Goal: Transaction & Acquisition: Purchase product/service

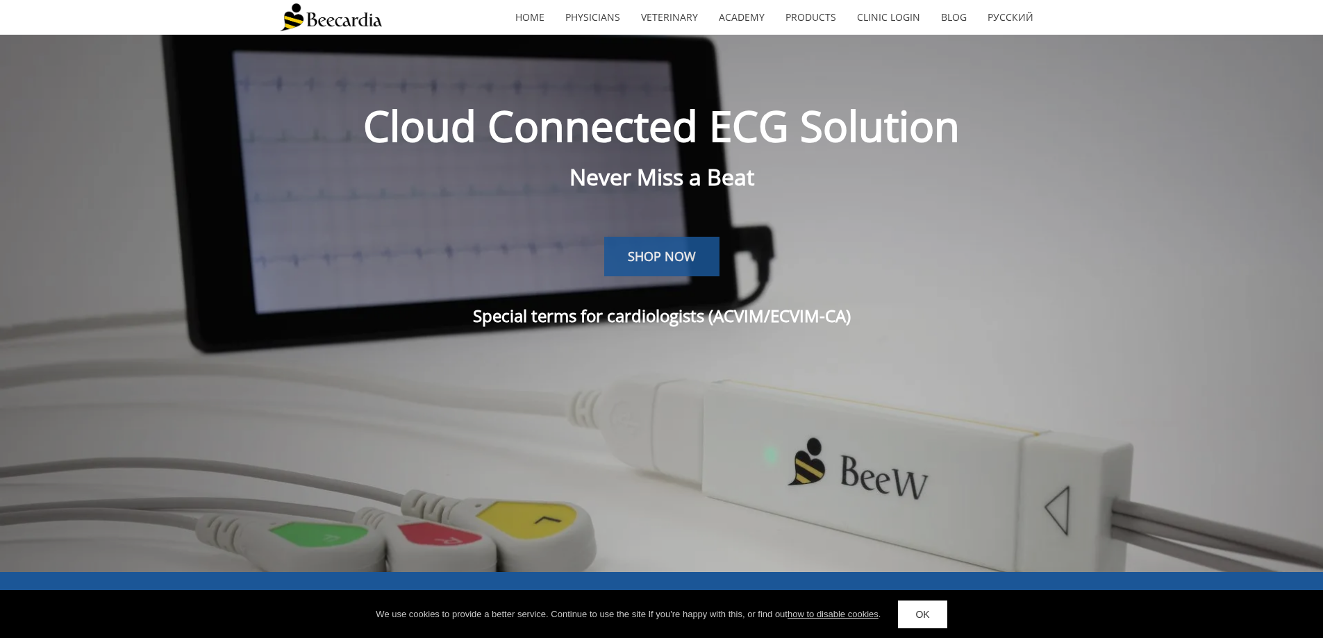
click at [688, 261] on span "SHOP NOW" at bounding box center [662, 256] width 68 height 17
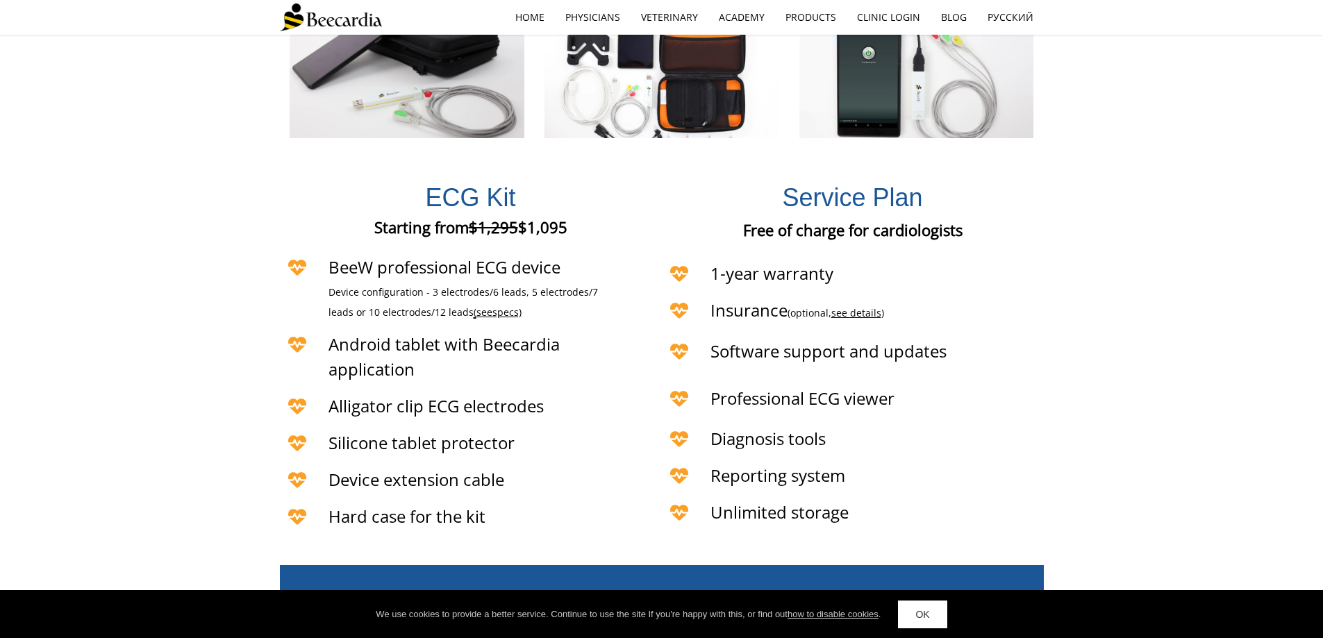
scroll to position [3008, 0]
click at [487, 183] on span "ECG Kit" at bounding box center [470, 197] width 90 height 28
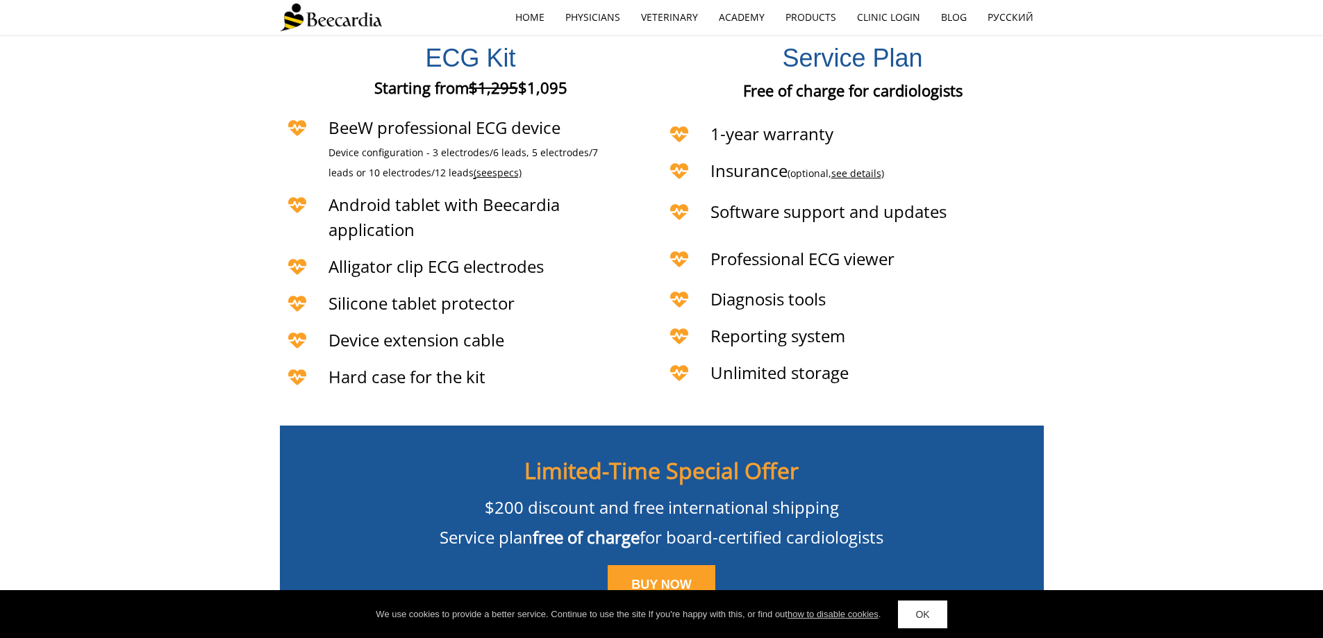
scroll to position [3217, 0]
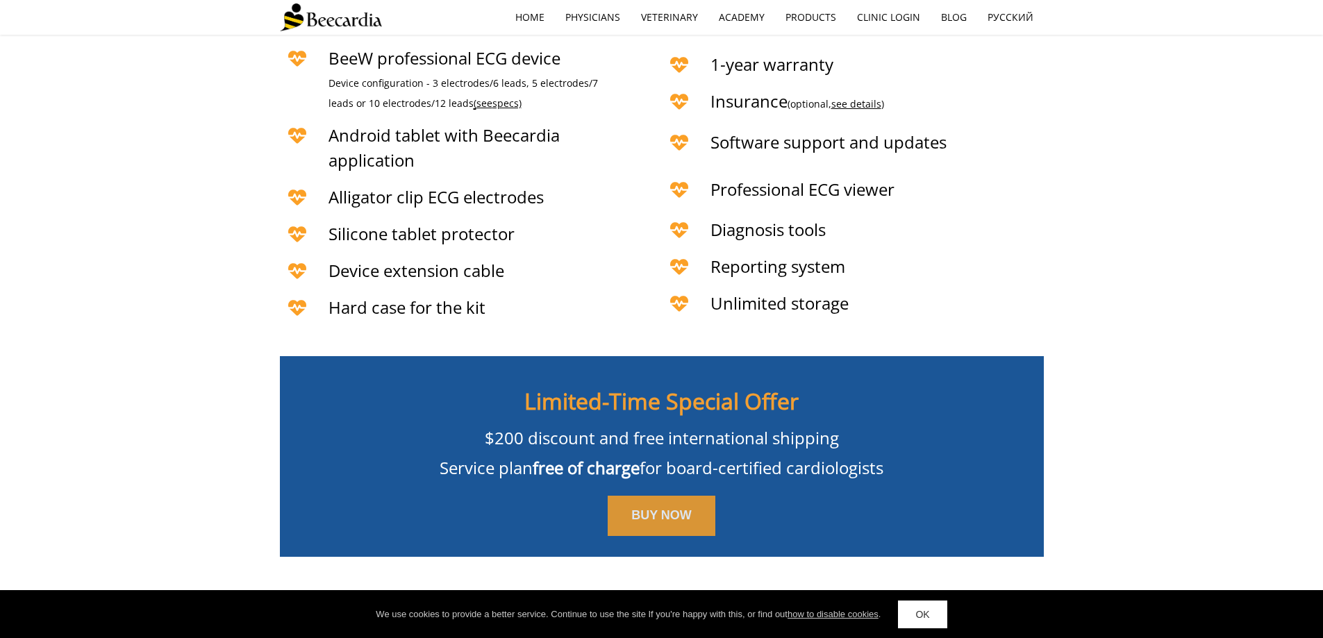
click at [641, 509] on span "BUY NOW" at bounding box center [662, 516] width 60 height 14
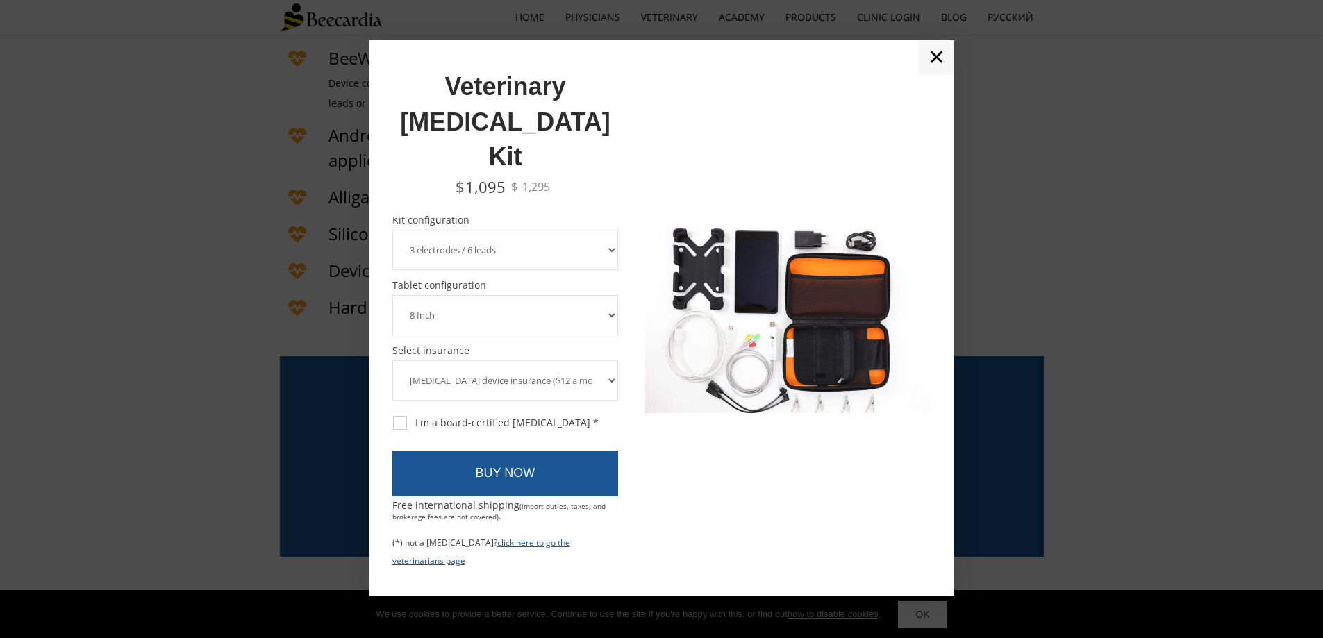
drag, startPoint x: 552, startPoint y: 190, endPoint x: 548, endPoint y: 206, distance: 16.5
click at [552, 215] on div "Kit configuration Required field! 3 electrodes / 6 leads 5 electrodes / 7 leads…" at bounding box center [506, 242] width 226 height 55
click at [545, 230] on select "3 electrodes / 6 leads 5 electrodes / 7 leads 10 electrodes / 12 leads" at bounding box center [506, 250] width 226 height 40
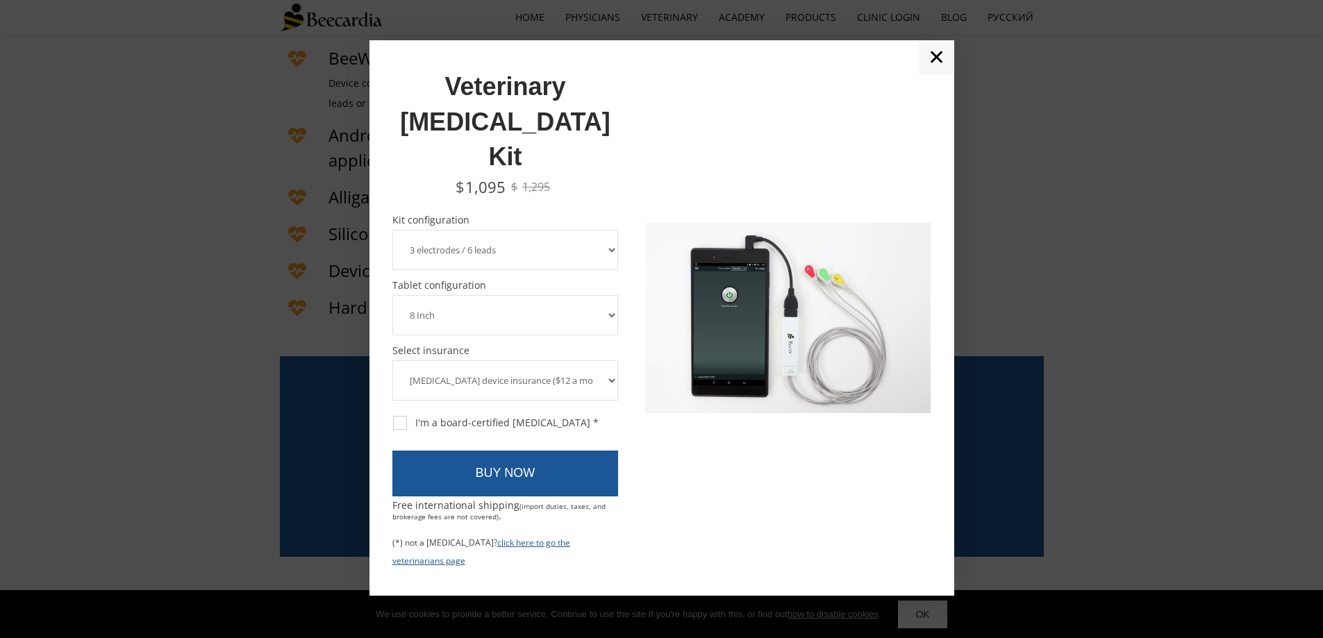
select select "10 electrodes / 12 leads"
click at [393, 230] on select "3 electrodes / 6 leads 5 electrodes / 7 leads 10 electrodes / 12 leads" at bounding box center [506, 250] width 226 height 40
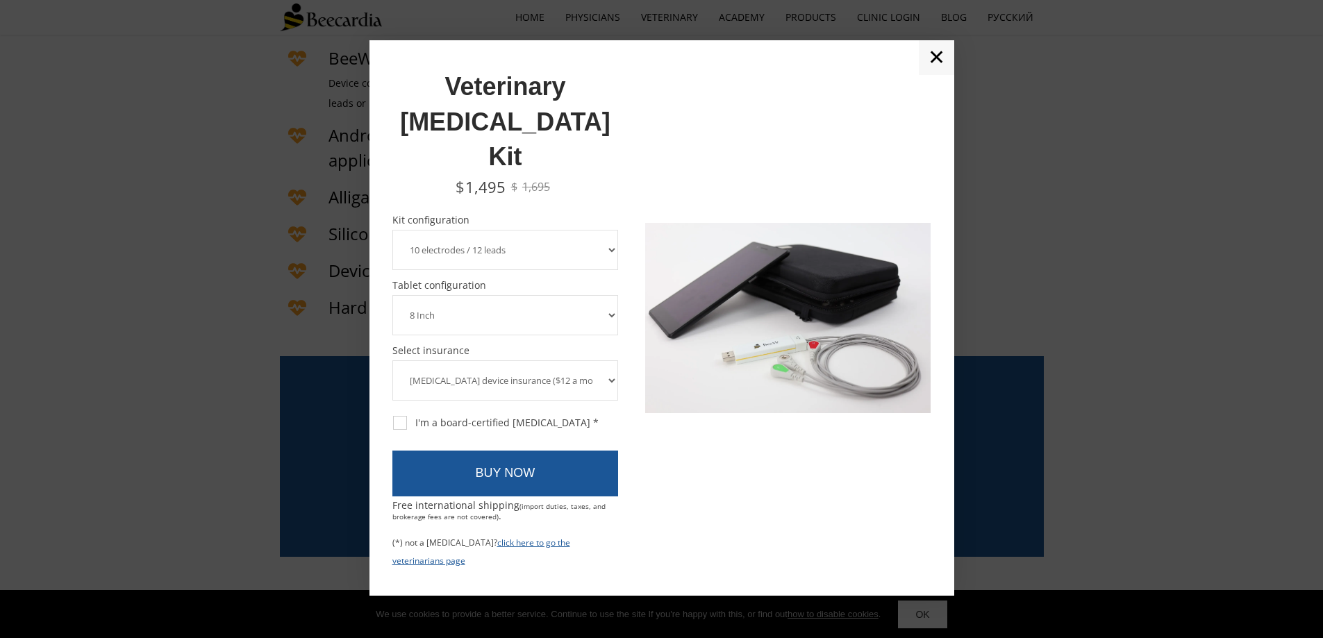
click at [511, 295] on select "8 Inch 10 Inch" at bounding box center [506, 315] width 226 height 40
click at [505, 361] on select "ECG device insurance ($12 a month, charged annually) No insurance" at bounding box center [506, 381] width 226 height 40
click at [393, 361] on select "ECG device insurance ($12 a month, charged annually) No insurance" at bounding box center [506, 381] width 226 height 40
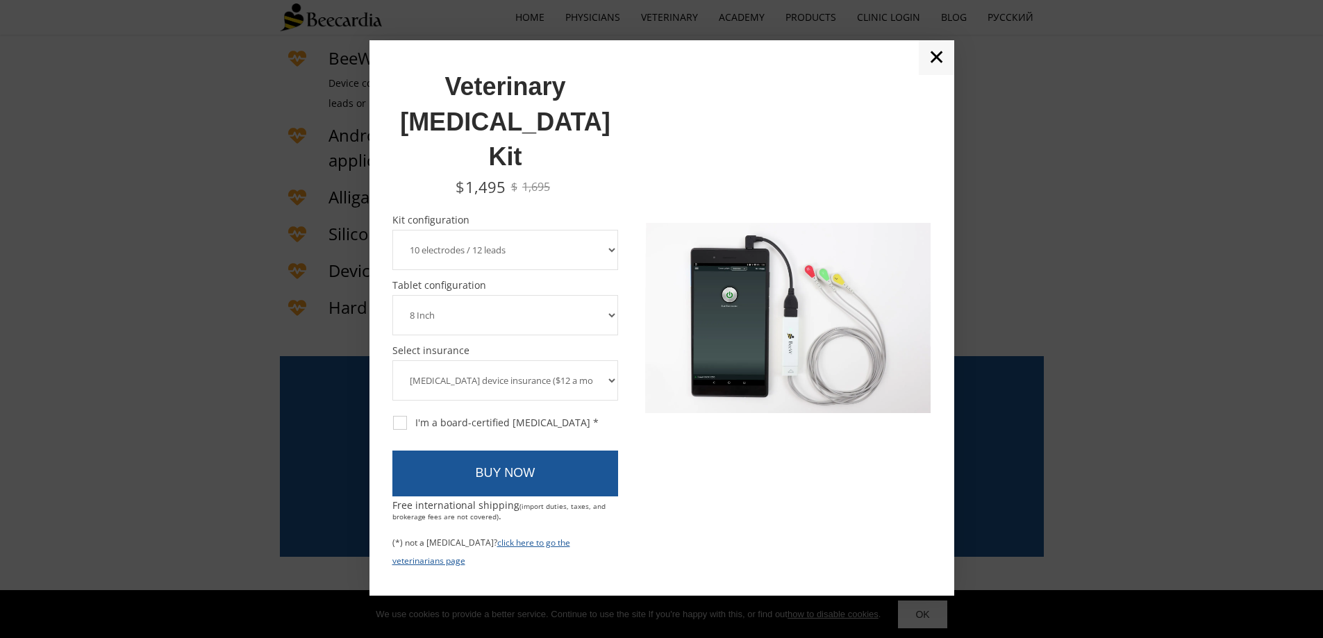
click at [515, 361] on select "ECG device insurance ($12 a month, charged annually) No insurance" at bounding box center [506, 381] width 226 height 40
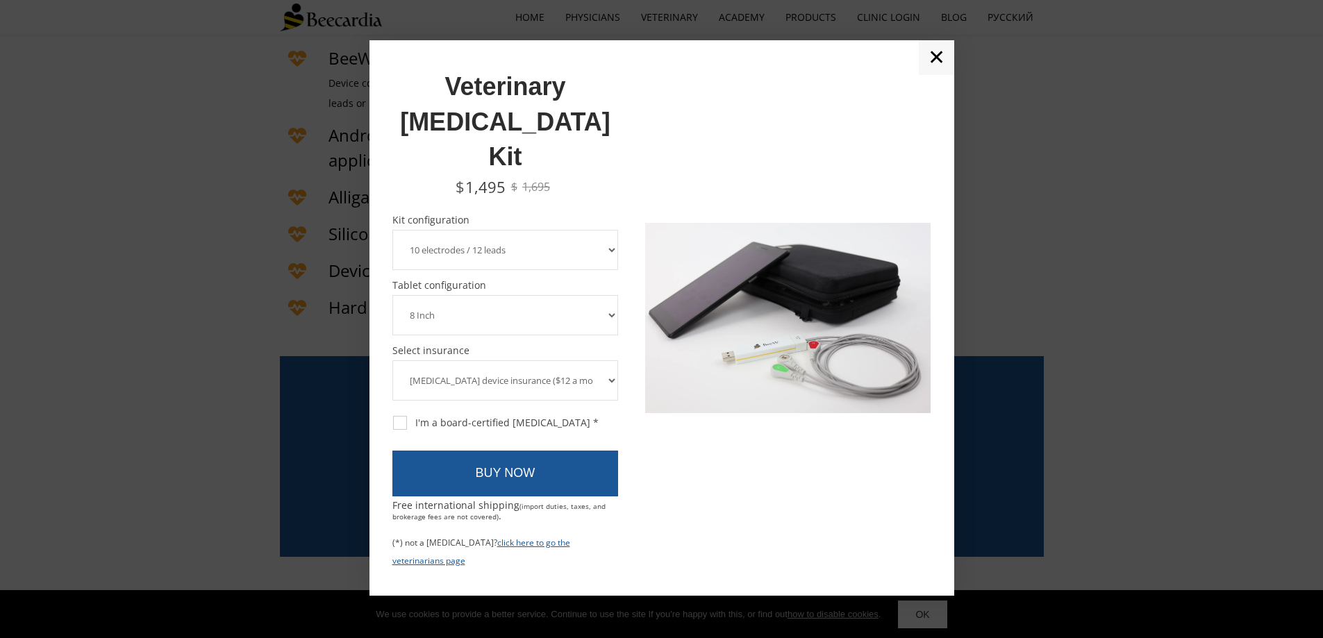
click at [515, 361] on select "ECG device insurance ($12 a month, charged annually) No insurance" at bounding box center [506, 381] width 226 height 40
click at [563, 537] on link "click here to go the veterinarians page" at bounding box center [482, 552] width 178 height 30
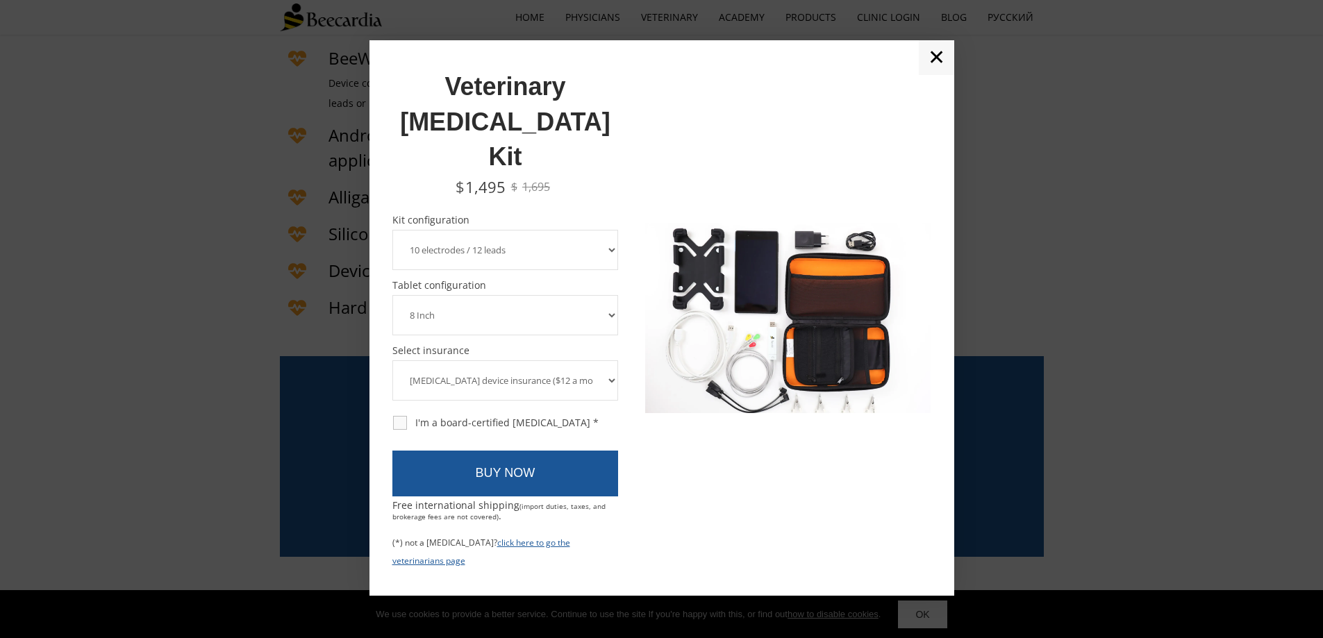
click at [395, 417] on div "I'm a board-certified cardiologist *" at bounding box center [496, 423] width 206 height 13
click at [393, 415] on input "I'm a board-certified cardiologist *" at bounding box center [392, 415] width 1 height 1
checkbox input "true"
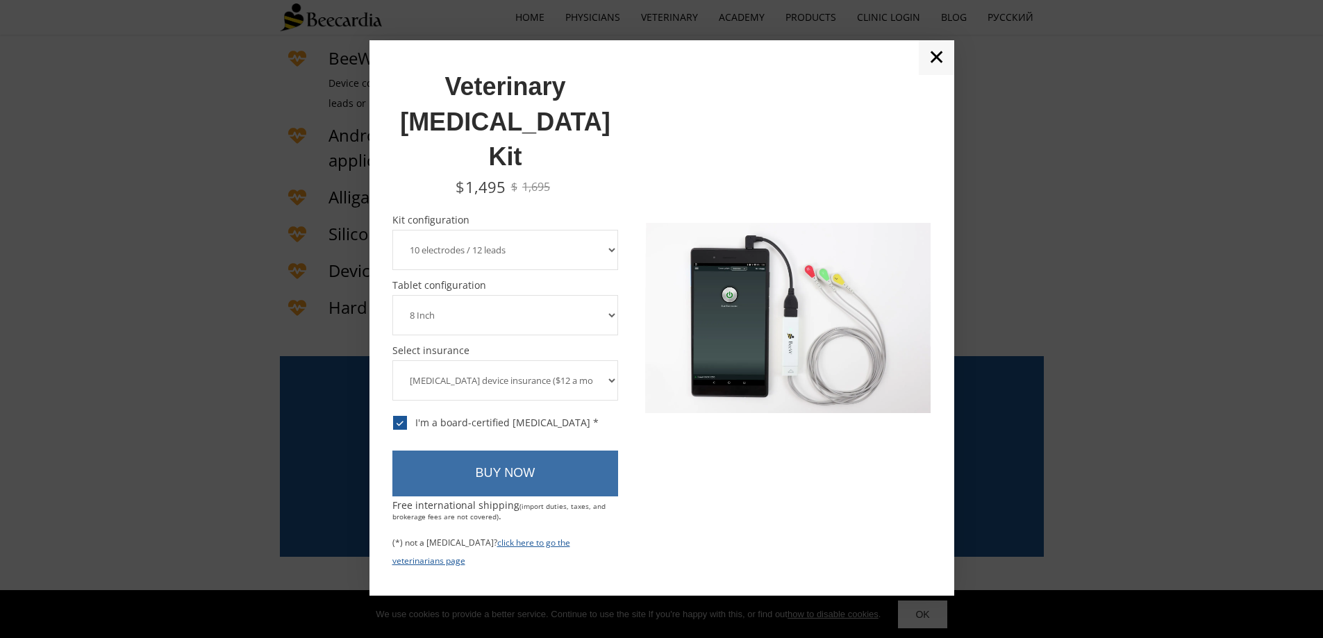
click at [511, 451] on link "BUY NOW" at bounding box center [506, 474] width 226 height 46
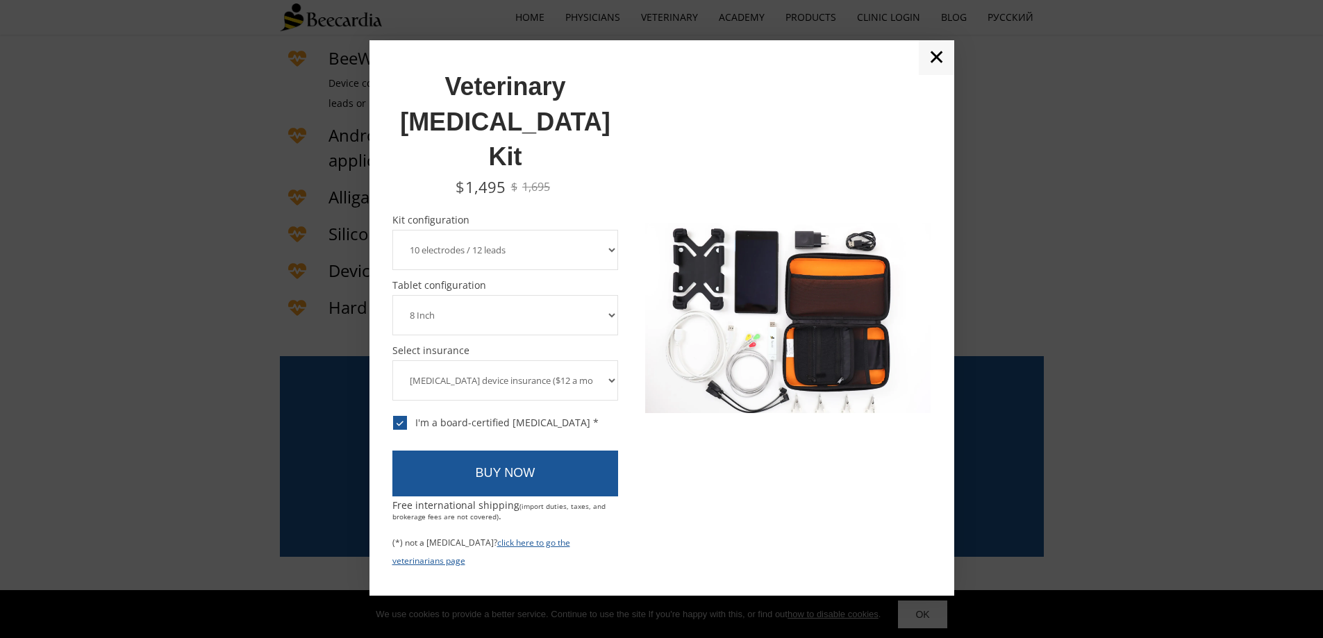
click at [549, 295] on select "8 Inch 10 Inch" at bounding box center [506, 315] width 226 height 40
select select "10 Inch"
click at [393, 295] on select "8 Inch 10 Inch" at bounding box center [506, 315] width 226 height 40
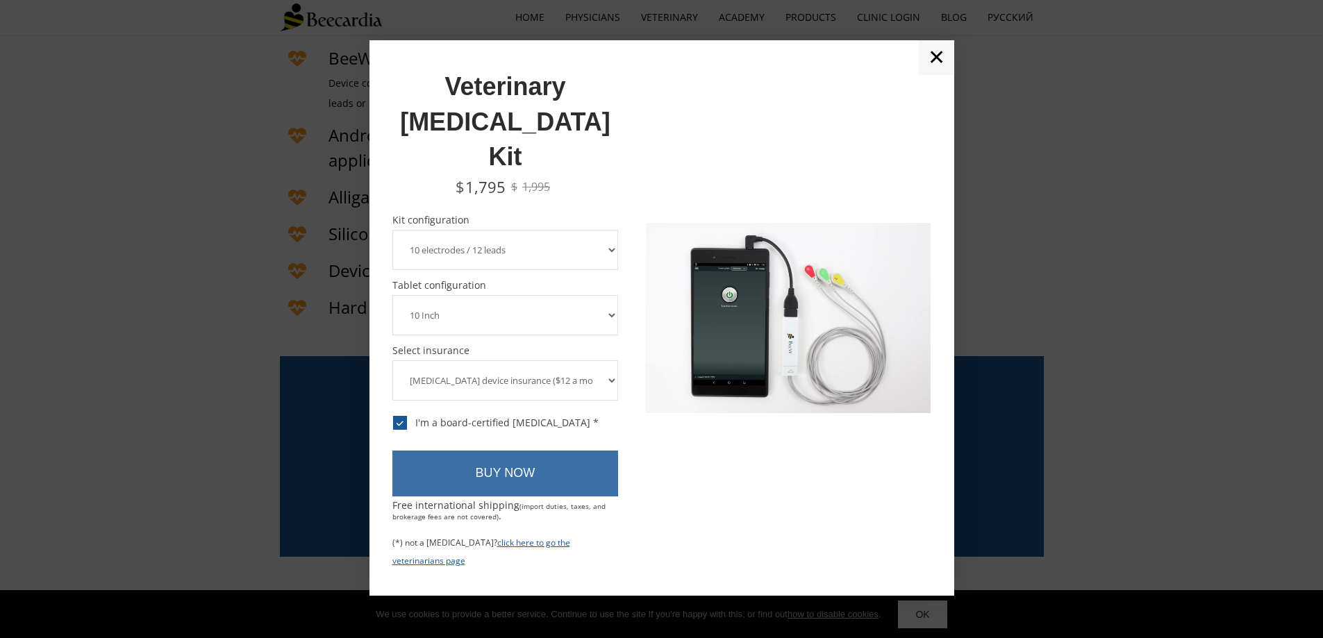
click at [530, 451] on link "BUY NOW" at bounding box center [506, 474] width 226 height 46
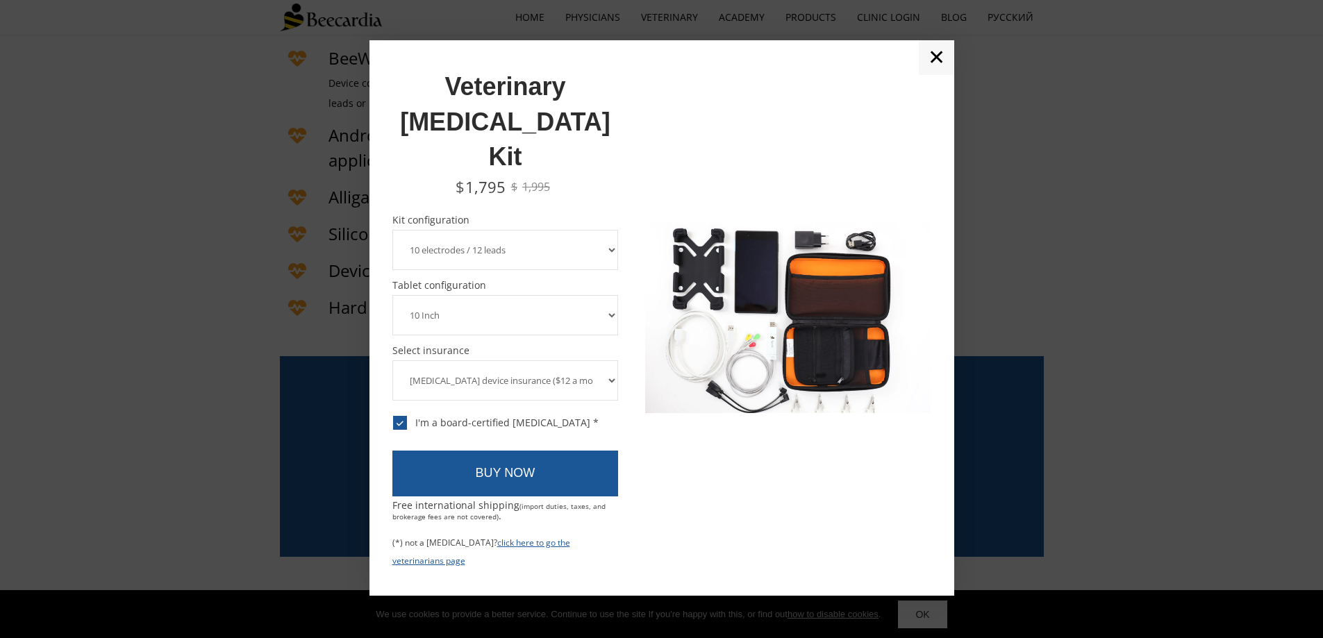
click at [403, 417] on div "I'm a board-certified cardiologist *" at bounding box center [496, 423] width 206 height 13
click at [393, 415] on input "I'm a board-certified cardiologist *" at bounding box center [392, 415] width 1 height 1
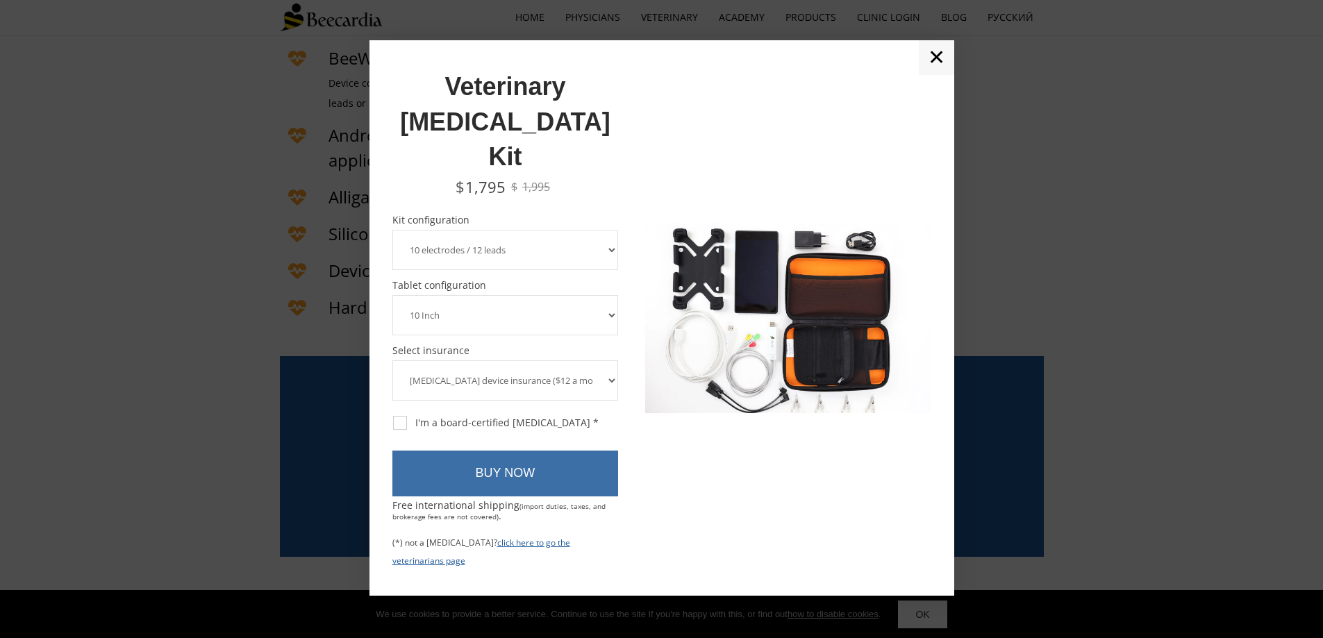
click at [484, 451] on link "BUY NOW" at bounding box center [506, 474] width 226 height 46
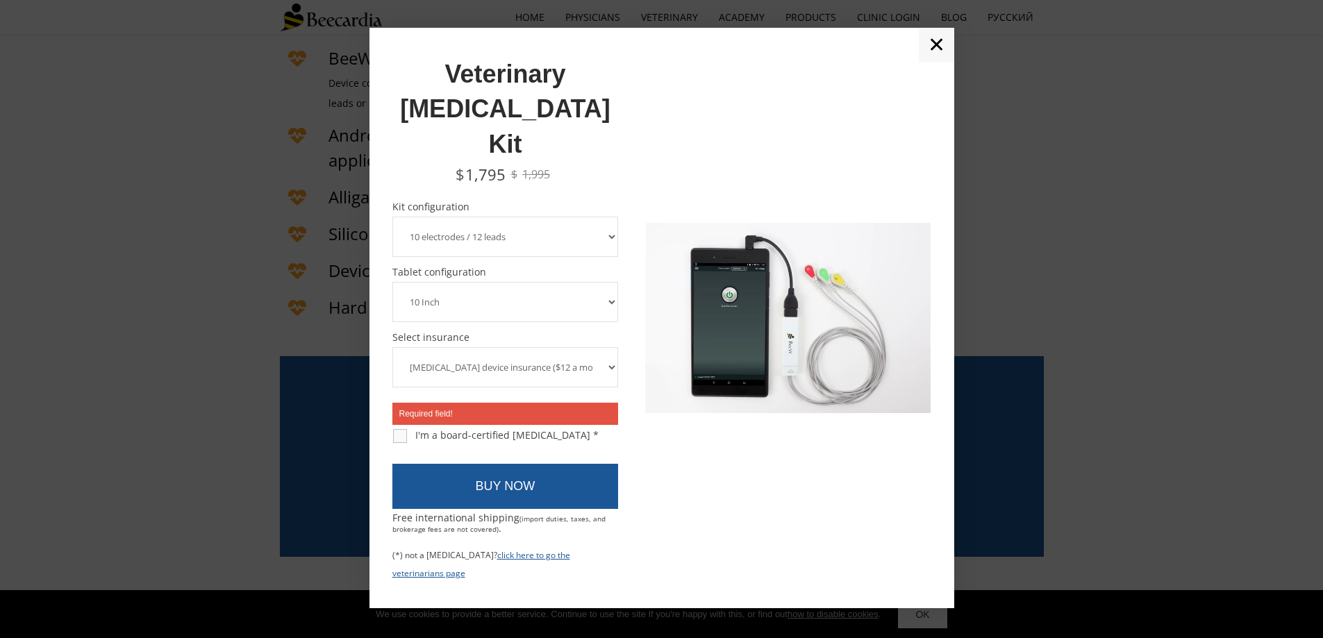
click at [397, 429] on div "I'm a board-certified cardiologist *" at bounding box center [496, 435] width 206 height 13
click at [393, 428] on input "I'm a board-certified cardiologist *" at bounding box center [392, 428] width 1 height 1
checkbox input "true"
click at [513, 282] on select "8 Inch 10 Inch" at bounding box center [506, 302] width 226 height 40
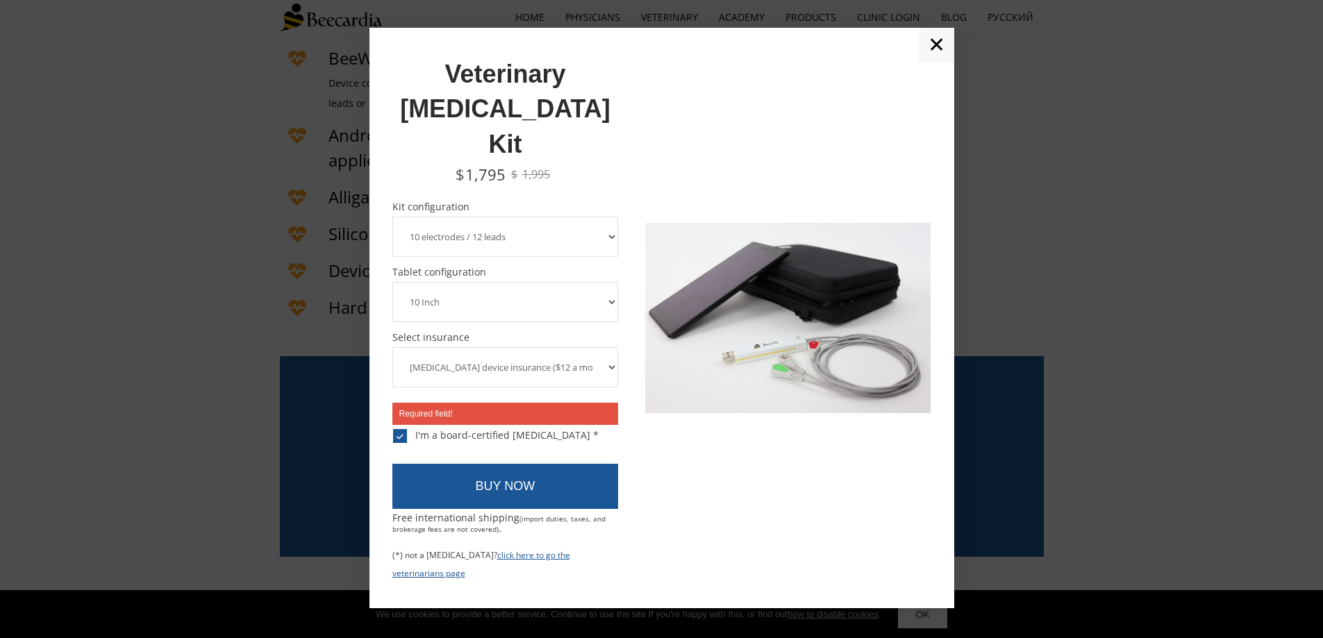
click at [513, 282] on select "8 Inch 10 Inch" at bounding box center [506, 302] width 226 height 40
click at [522, 351] on select "ECG device insurance ($12 a month, charged annually) No insurance" at bounding box center [506, 367] width 226 height 40
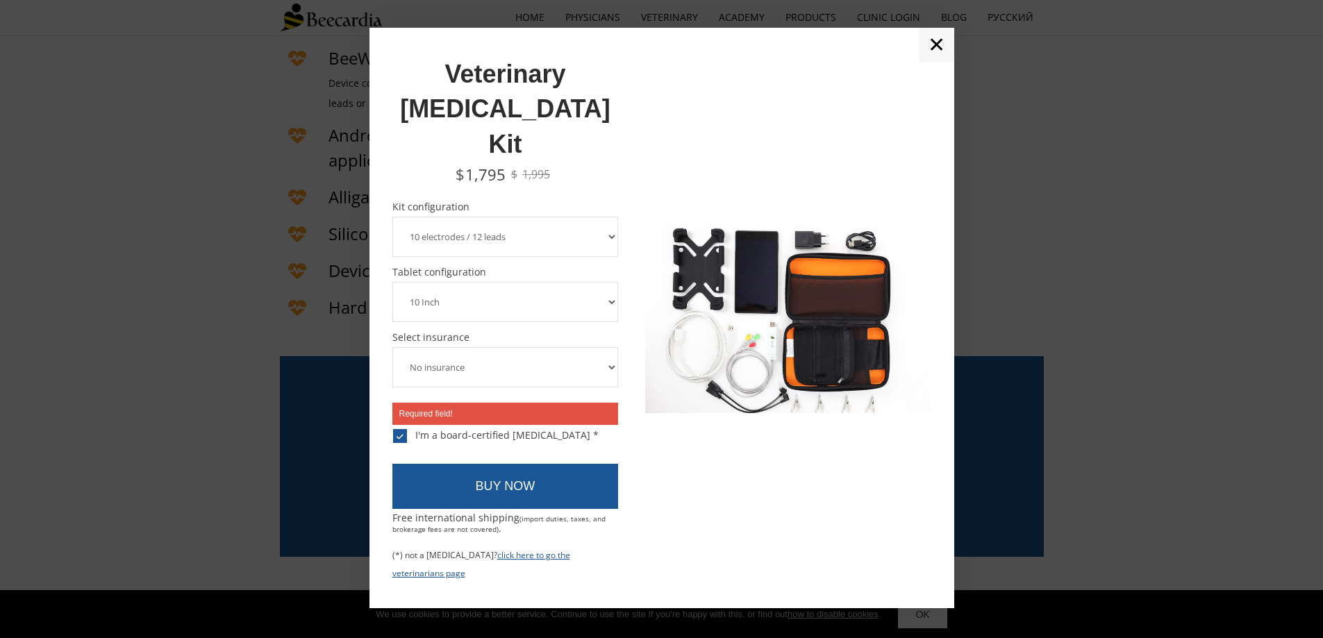
click at [393, 347] on select "ECG device insurance ($12 a month, charged annually) No insurance" at bounding box center [506, 367] width 226 height 40
click at [527, 347] on select "ECG device insurance ($12 a month, charged annually) No insurance" at bounding box center [506, 367] width 226 height 40
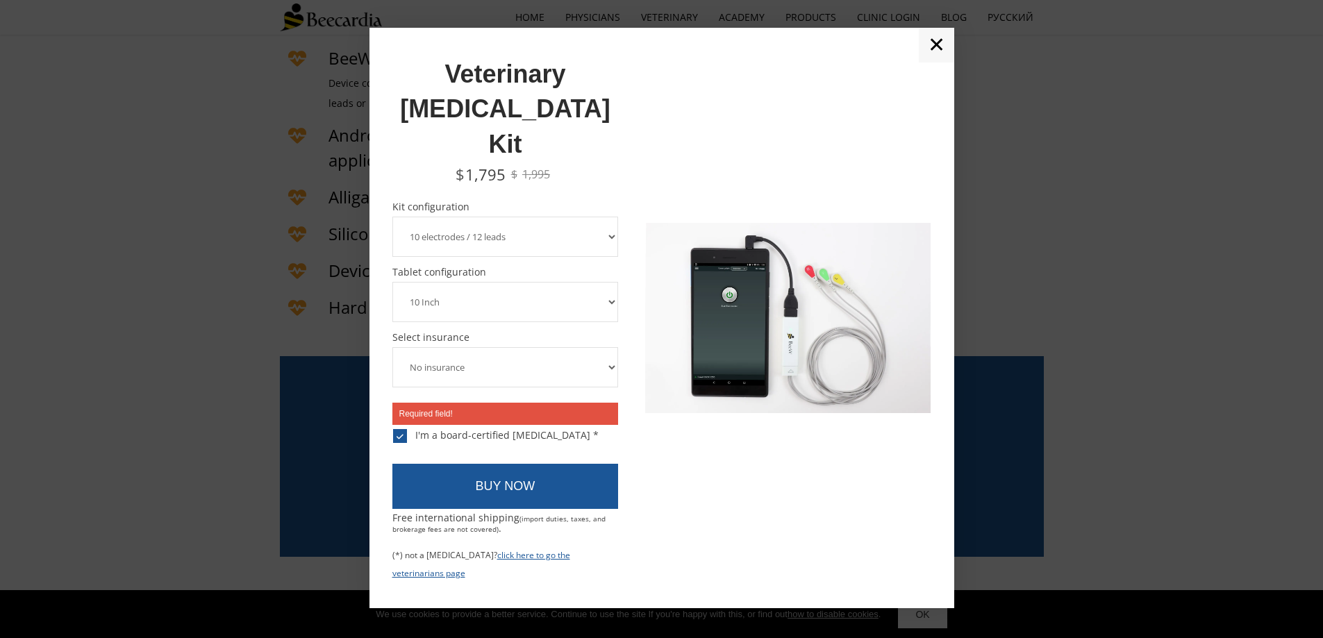
select select "ECG device insurance ($12 a month, charged annually)"
click at [393, 347] on select "ECG device insurance ($12 a month, charged annually) No insurance" at bounding box center [506, 367] width 226 height 40
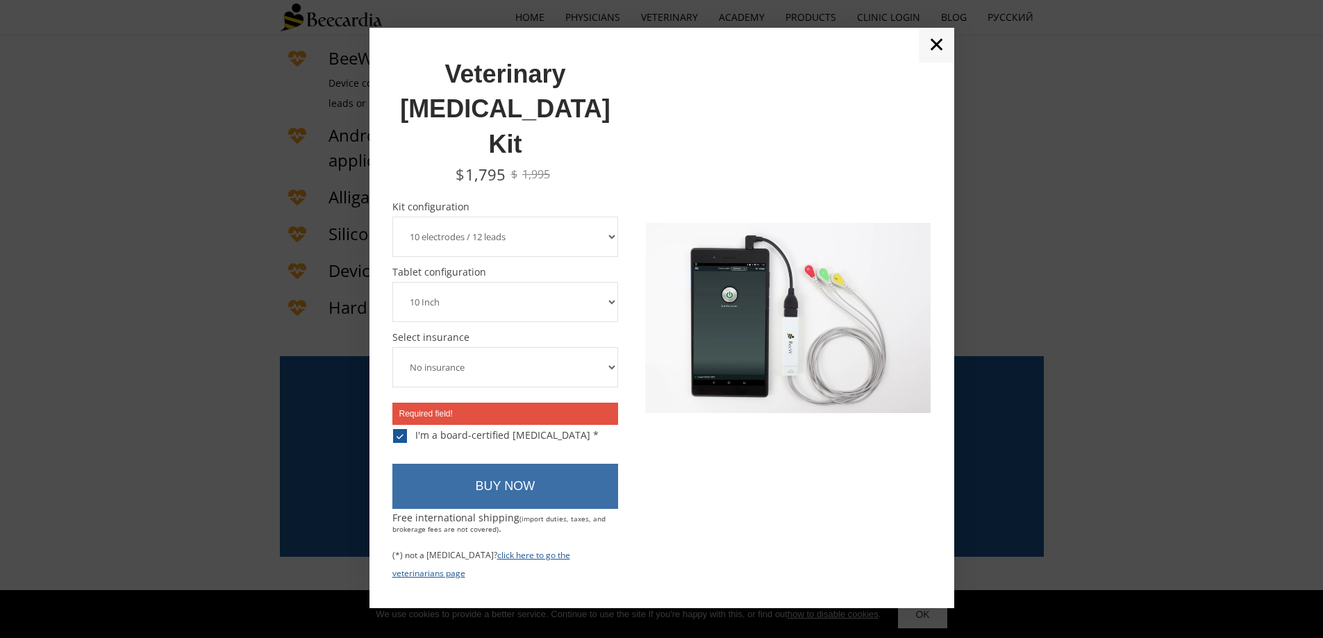
click at [503, 464] on link "BUY NOW" at bounding box center [506, 487] width 226 height 46
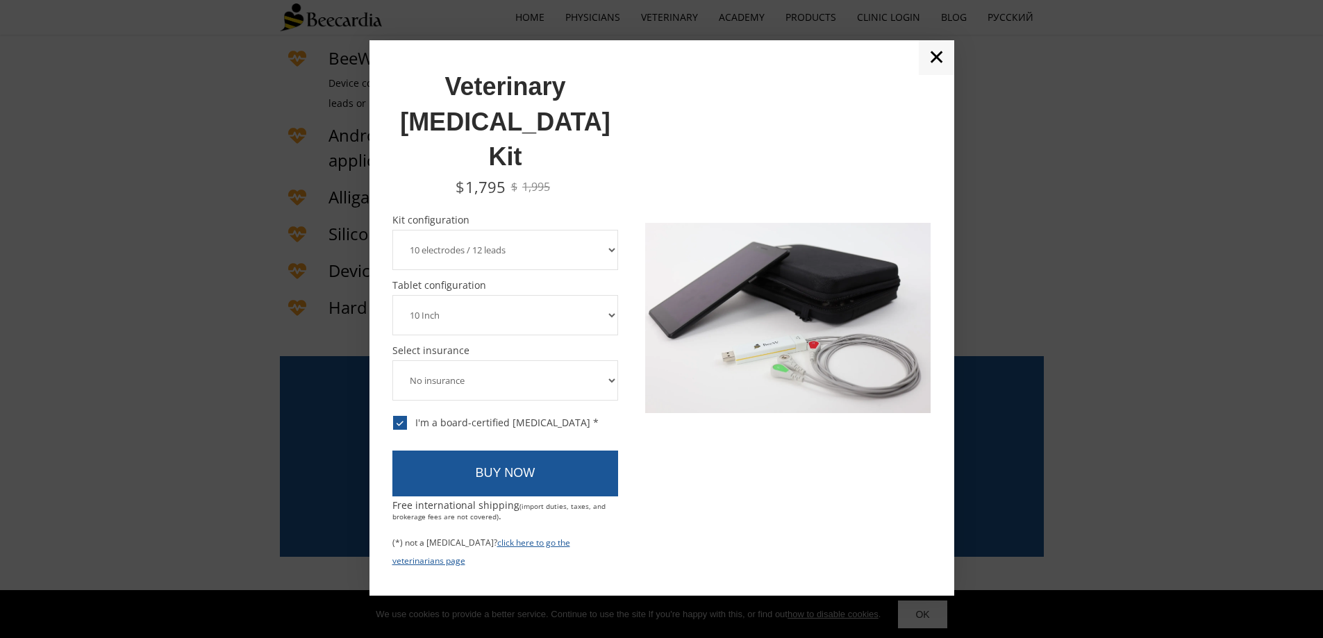
click at [554, 295] on select "8 Inch 10 Inch" at bounding box center [506, 315] width 226 height 40
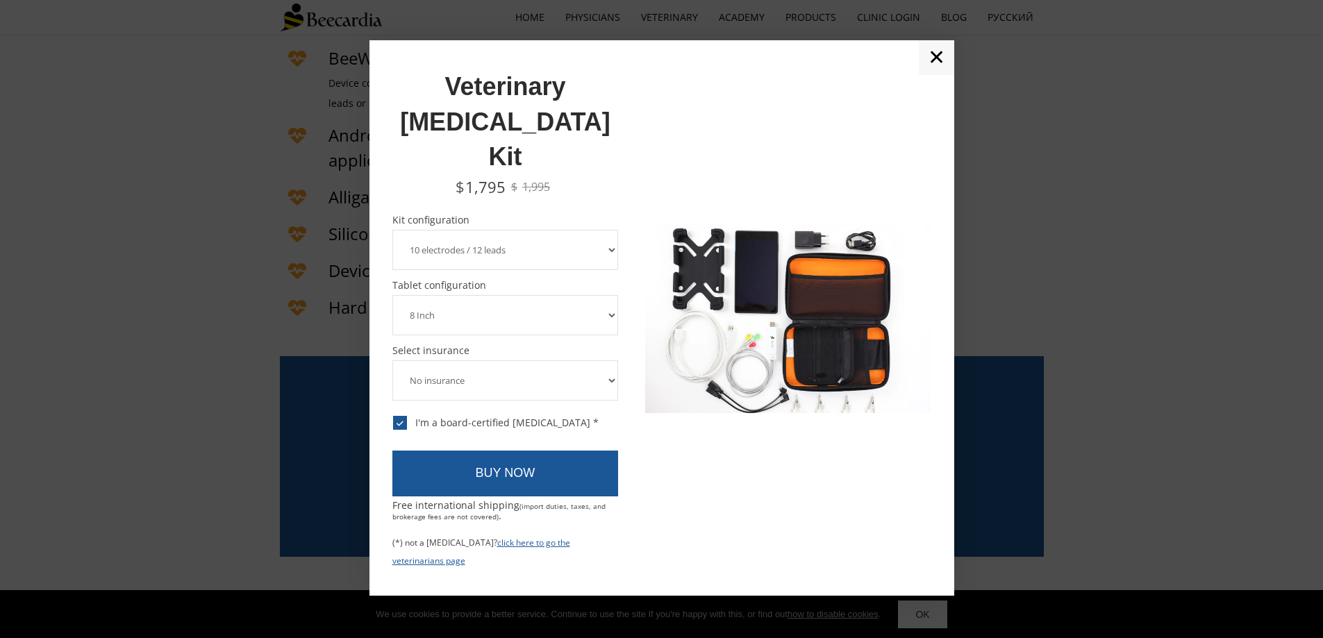
click at [393, 295] on select "8 Inch 10 Inch" at bounding box center [506, 315] width 226 height 40
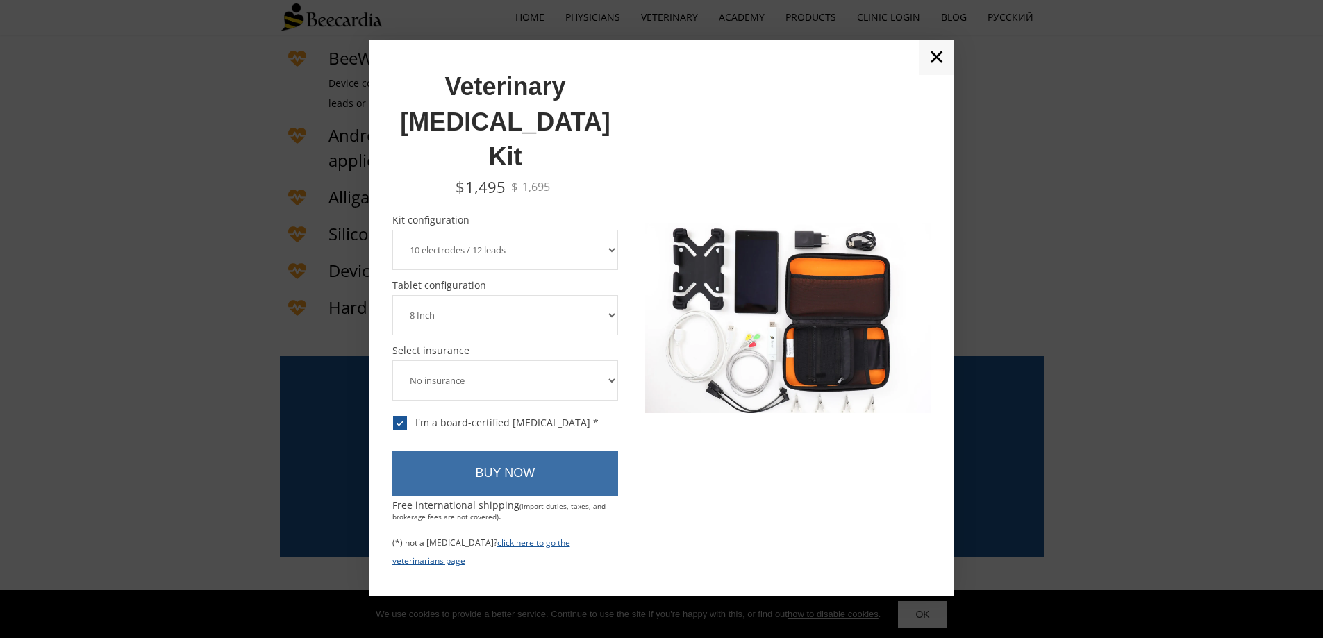
click at [515, 451] on link "BUY NOW" at bounding box center [506, 474] width 226 height 46
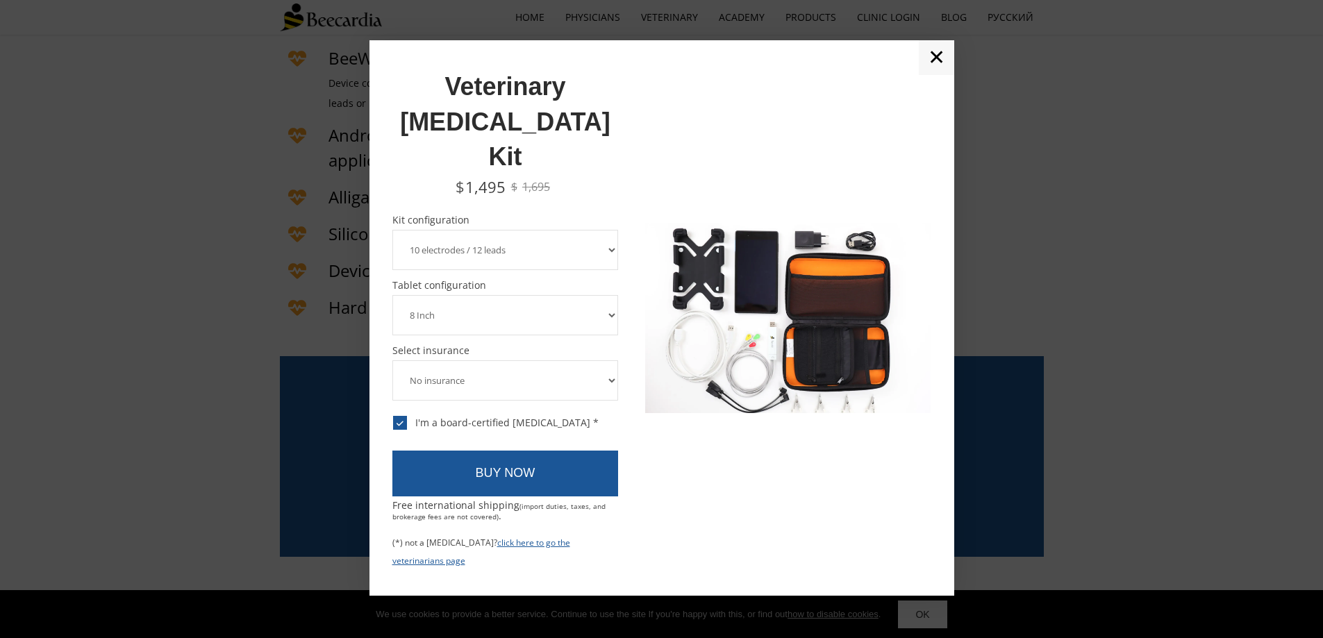
click at [471, 295] on select "8 Inch 10 Inch" at bounding box center [506, 315] width 226 height 40
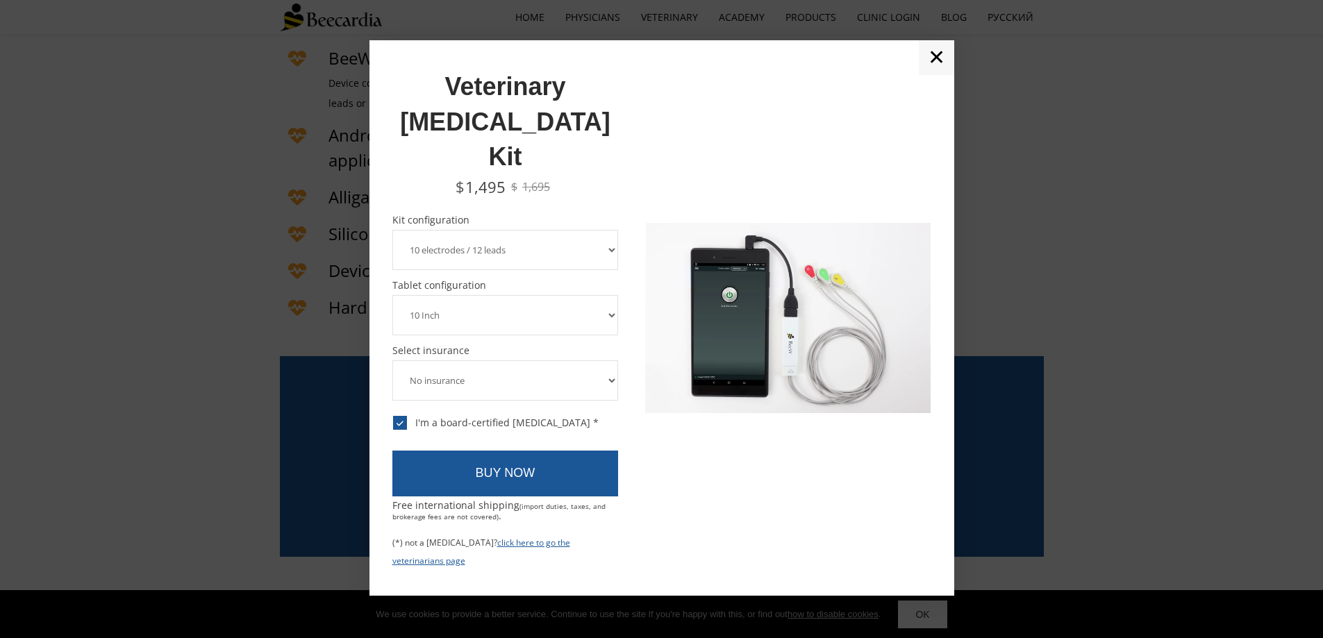
click at [393, 295] on select "8 Inch 10 Inch" at bounding box center [506, 315] width 226 height 40
click at [477, 295] on select "8 Inch 10 Inch" at bounding box center [506, 315] width 226 height 40
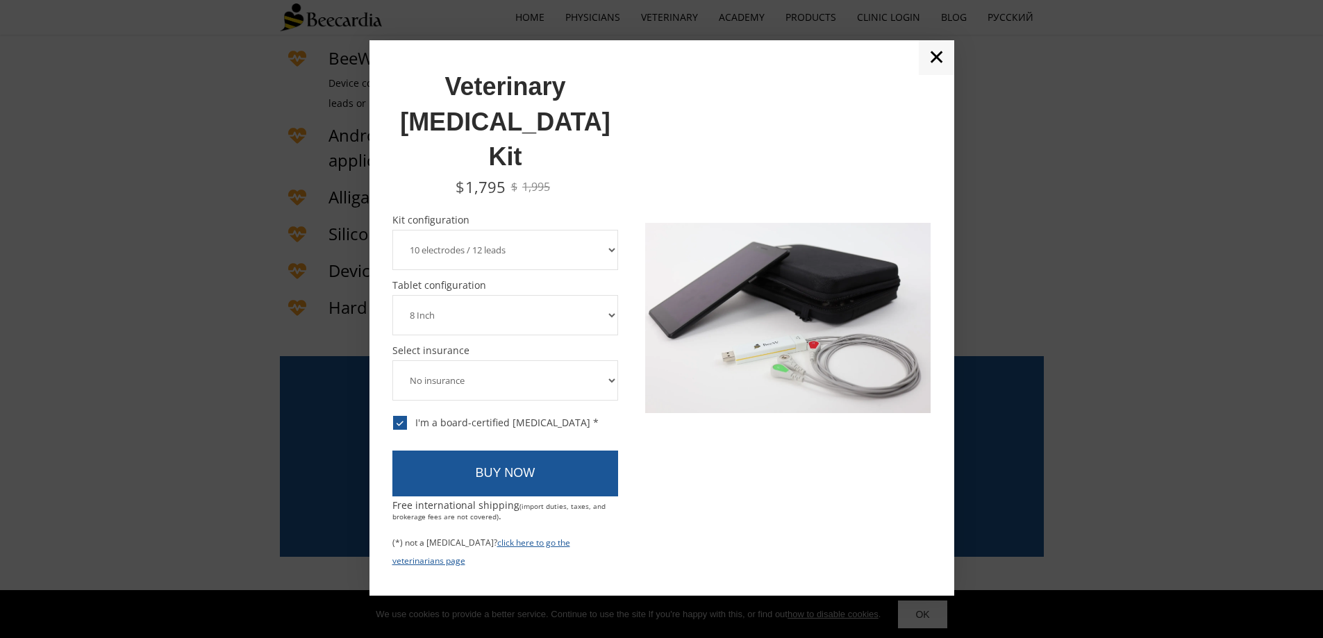
click at [393, 295] on select "8 Inch 10 Inch" at bounding box center [506, 315] width 226 height 40
click at [482, 295] on select "8 Inch 10 Inch" at bounding box center [506, 315] width 226 height 40
select select "10 Inch"
click at [393, 295] on select "8 Inch 10 Inch" at bounding box center [506, 315] width 226 height 40
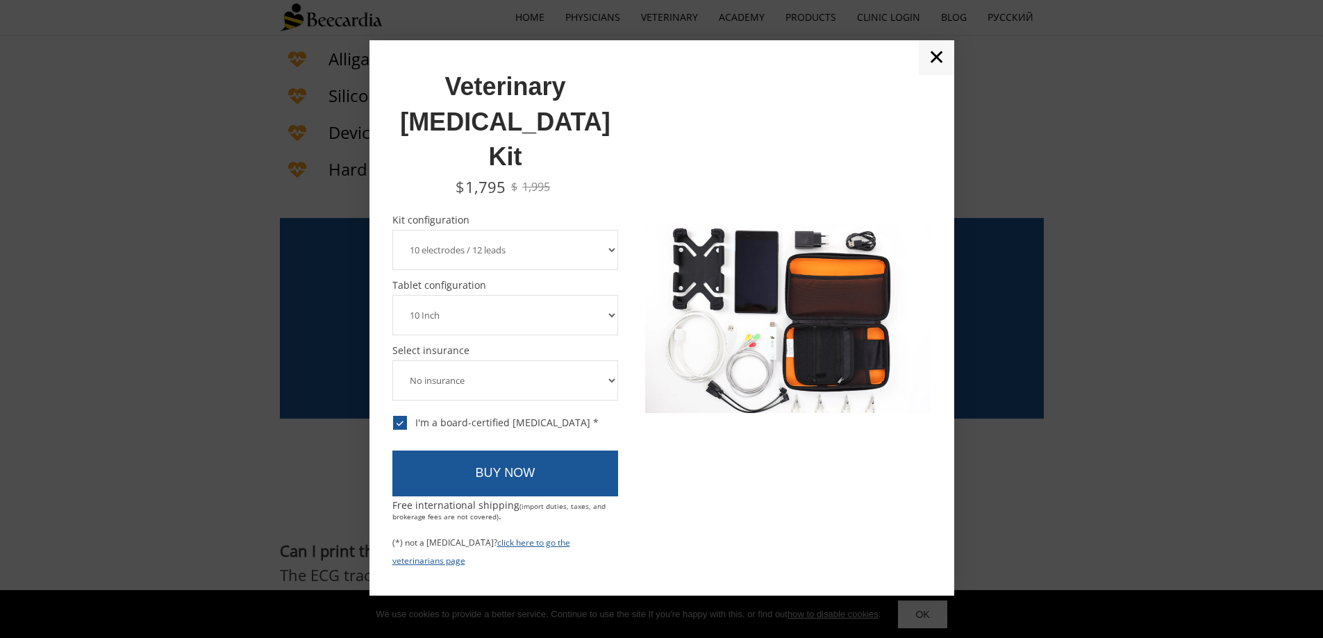
scroll to position [3356, 0]
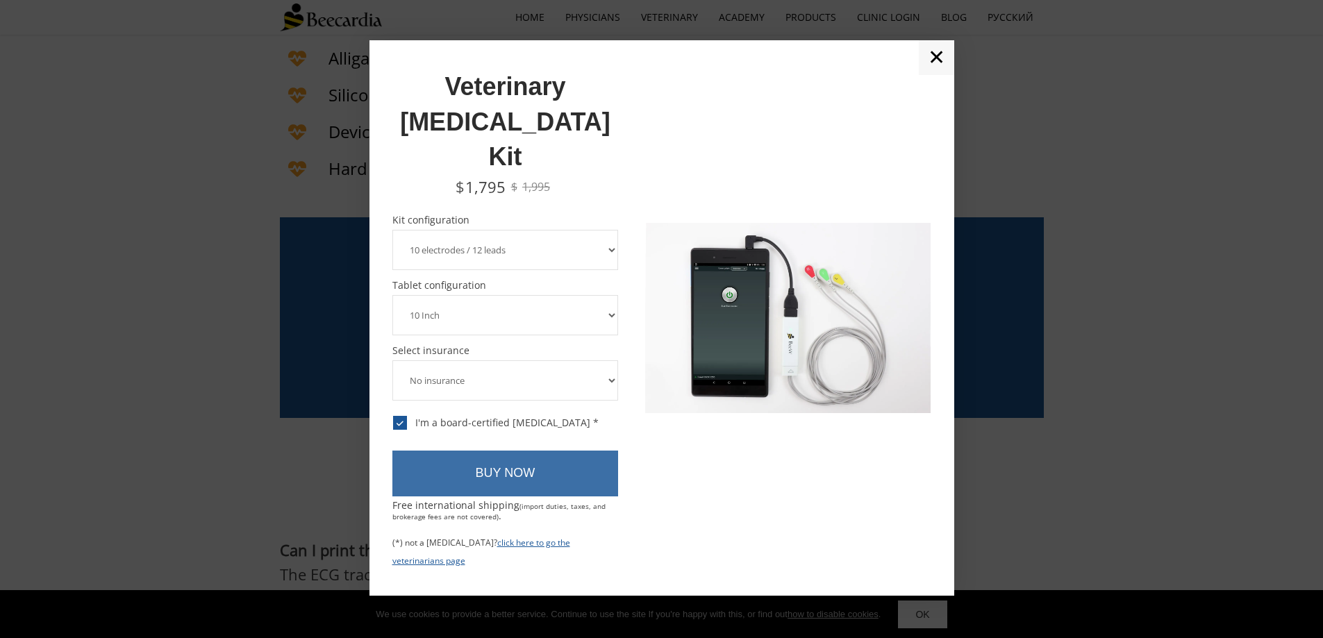
click at [501, 451] on link "BUY NOW" at bounding box center [506, 474] width 226 height 46
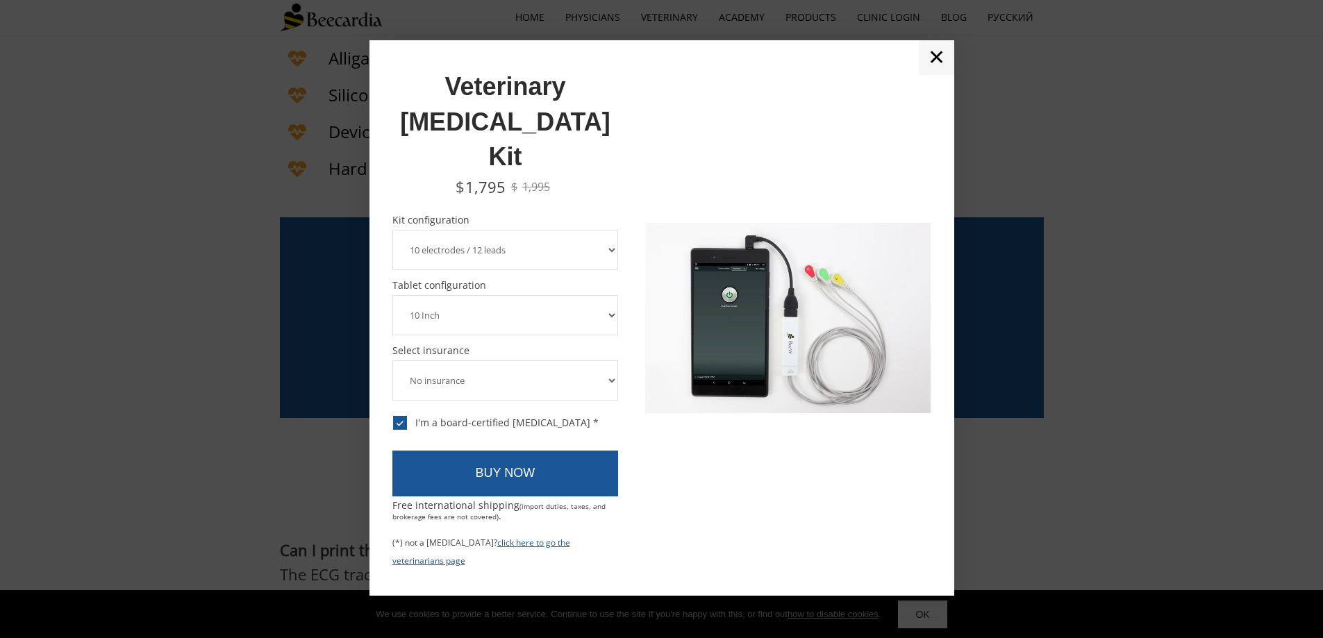
click at [491, 537] on link "click here to go the veterinarians page" at bounding box center [482, 552] width 178 height 30
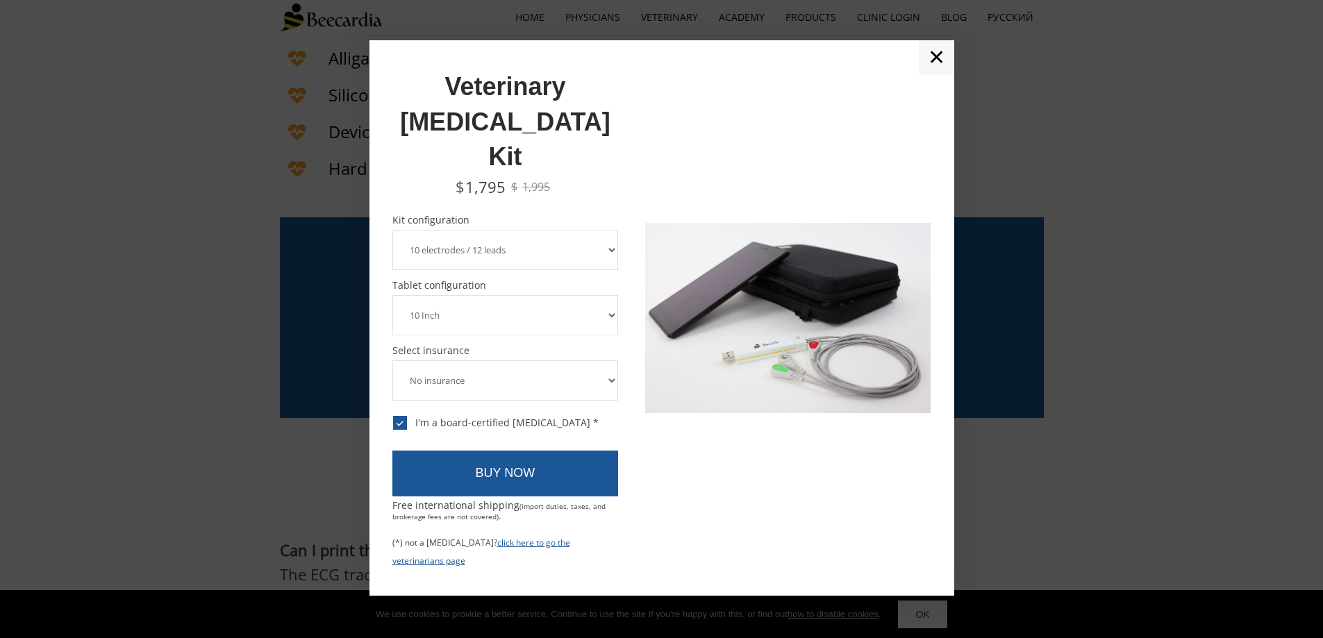
click at [493, 295] on select "8 Inch 10 Inch" at bounding box center [506, 315] width 226 height 40
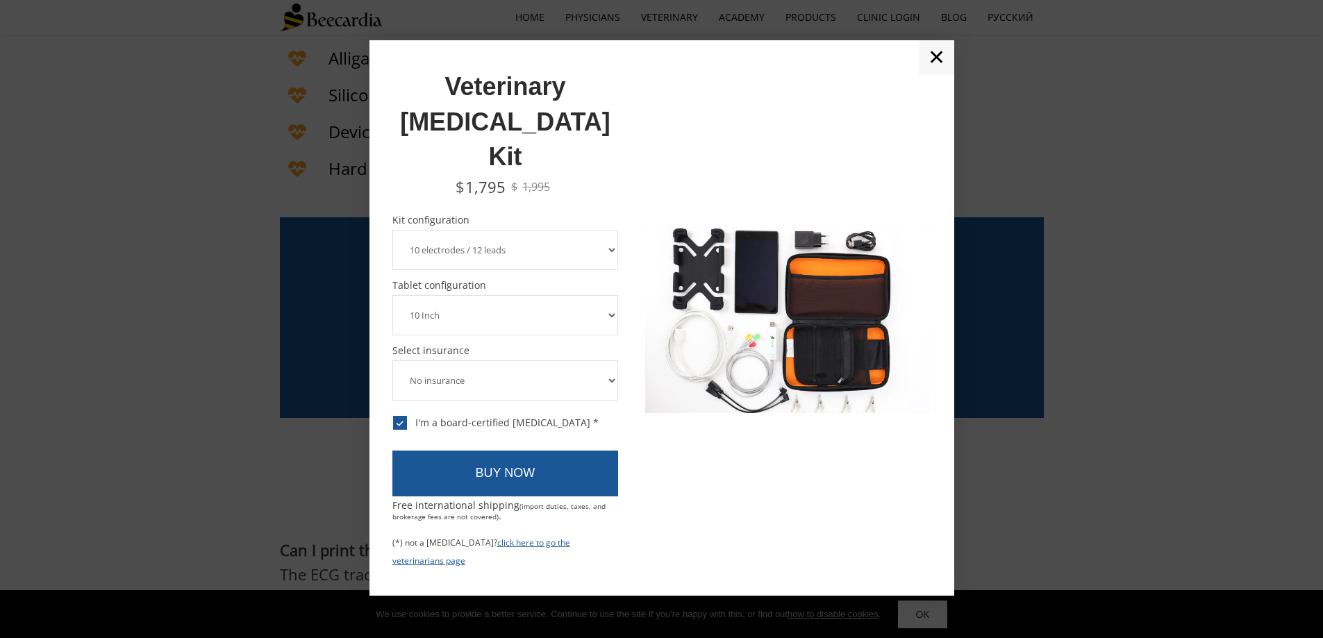
click at [393, 295] on select "8 Inch 10 Inch" at bounding box center [506, 315] width 226 height 40
click at [500, 408] on div "Kit configuration Required field! 3 electrodes / 6 leads 5 electrodes / 7 leads…" at bounding box center [506, 355] width 226 height 281
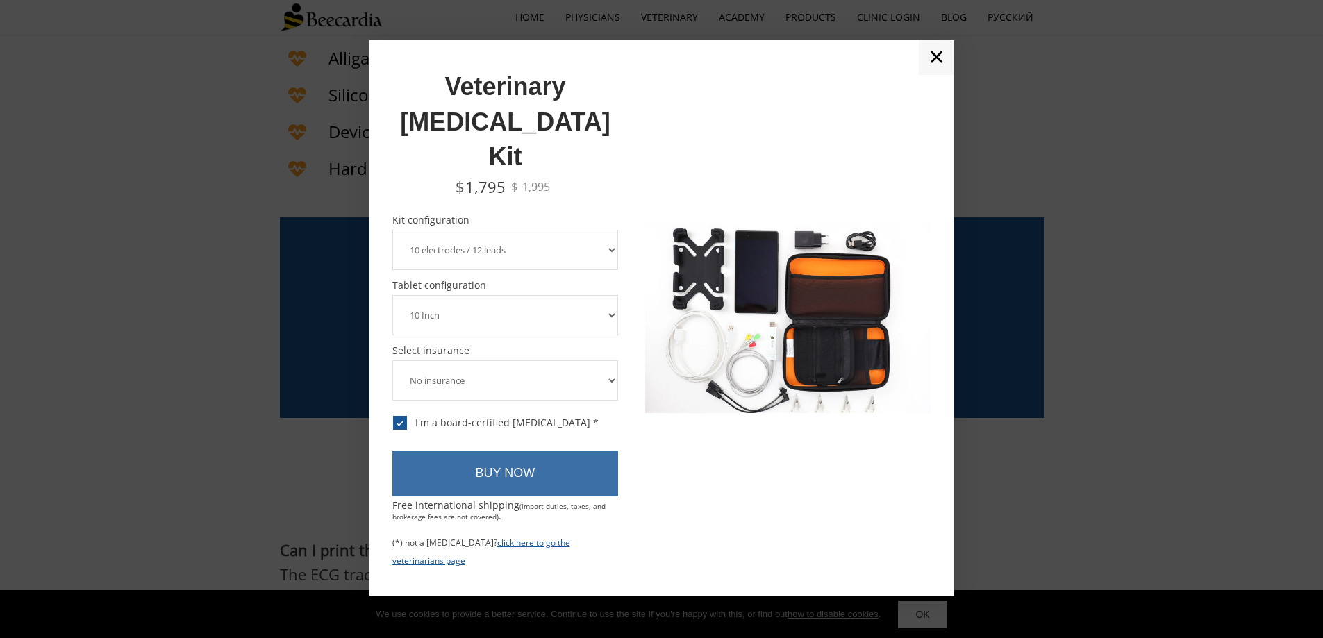
click at [500, 451] on link "BUY NOW" at bounding box center [506, 474] width 226 height 46
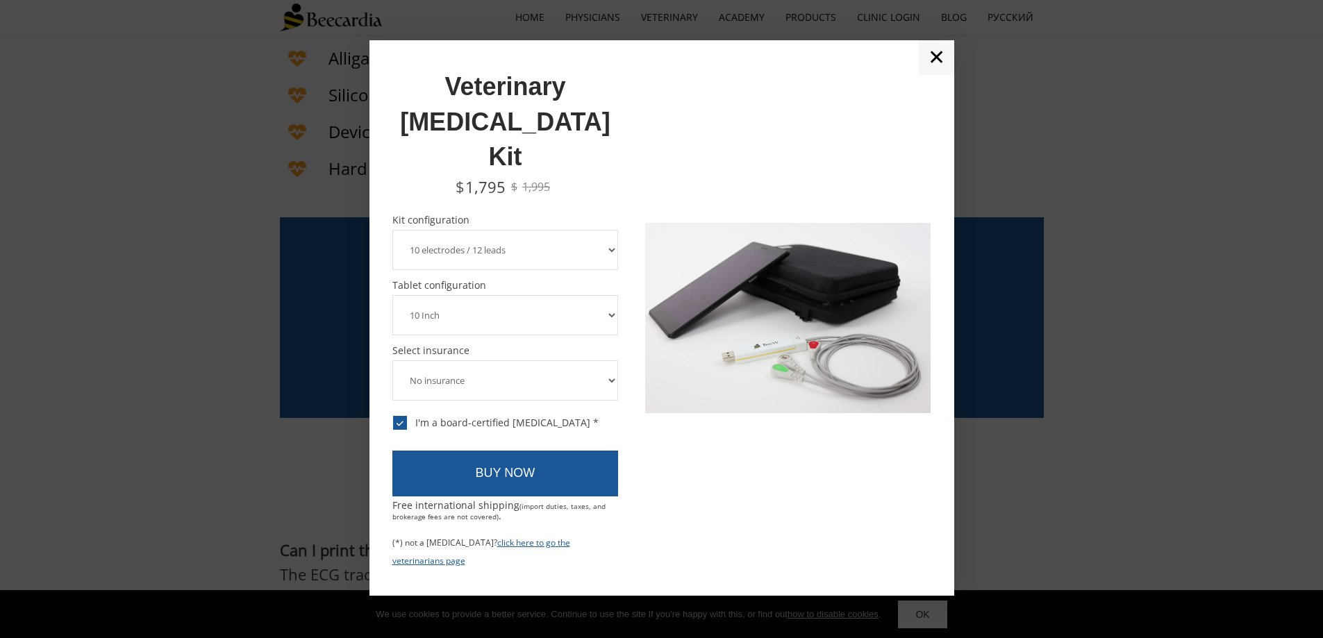
click at [522, 361] on select "ECG device insurance ($12 a month, charged annually) No insurance" at bounding box center [506, 381] width 226 height 40
click at [393, 361] on select "ECG device insurance ($12 a month, charged annually) No insurance" at bounding box center [506, 381] width 226 height 40
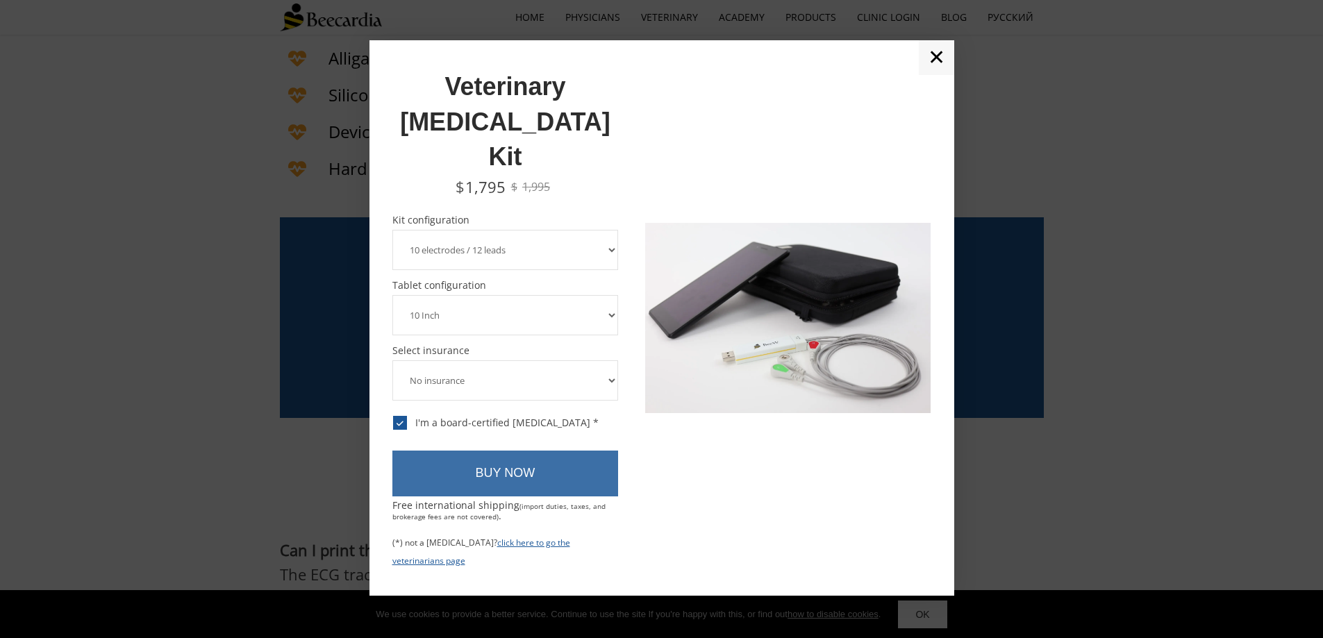
click at [517, 451] on link "BUY NOW" at bounding box center [506, 474] width 226 height 46
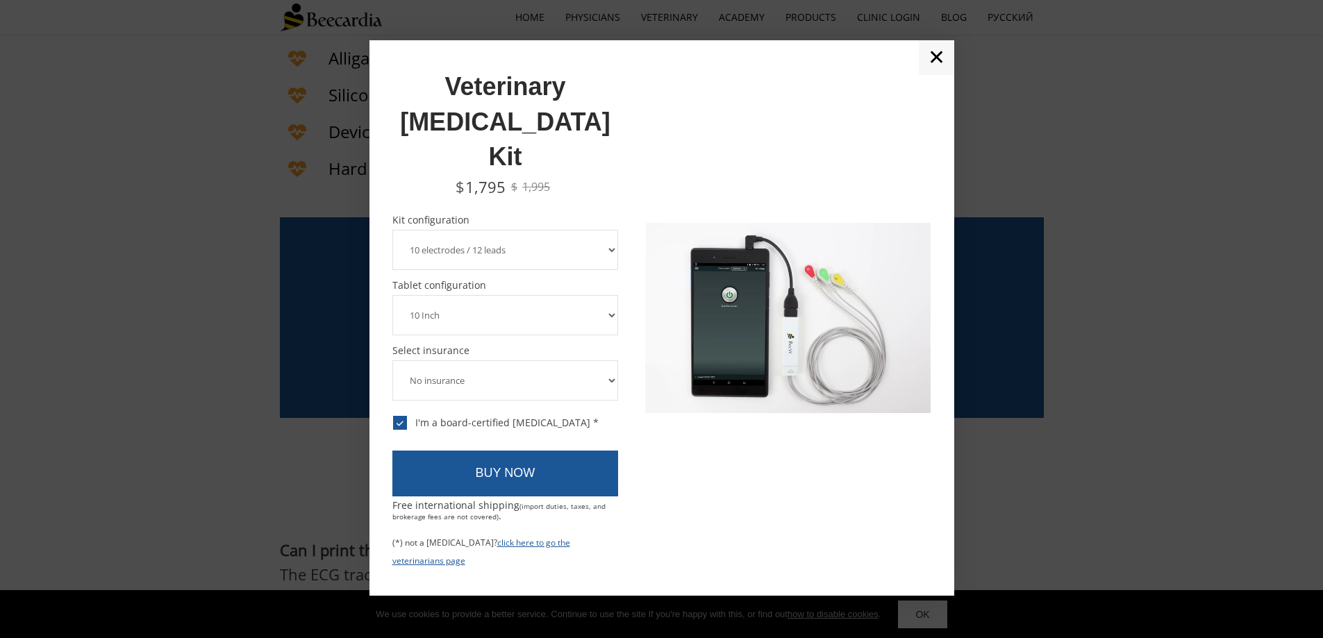
click at [527, 409] on div "Kit configuration Required field! 3 electrodes / 6 leads 5 electrodes / 7 leads…" at bounding box center [506, 355] width 226 height 281
click at [532, 361] on select "ECG device insurance ($12 a month, charged annually) No insurance" at bounding box center [506, 381] width 226 height 40
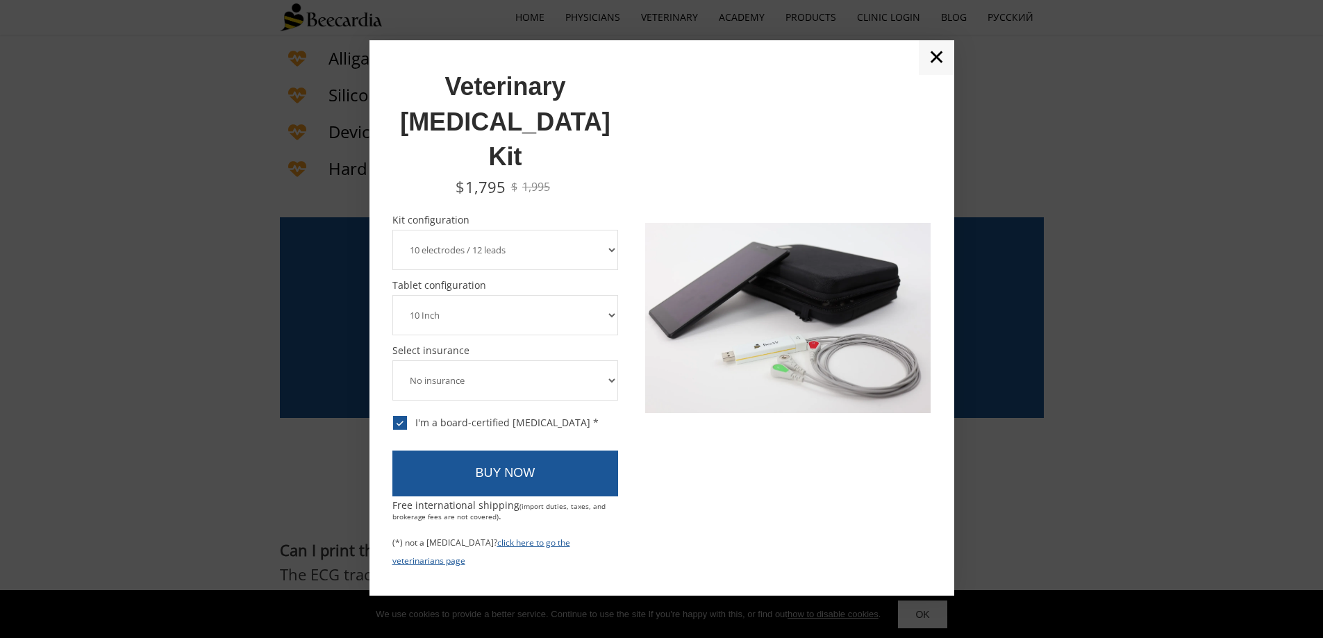
select select "ECG device insurance ($12 a month, charged annually)"
click at [393, 361] on select "ECG device insurance ($12 a month, charged annually) No insurance" at bounding box center [506, 381] width 226 height 40
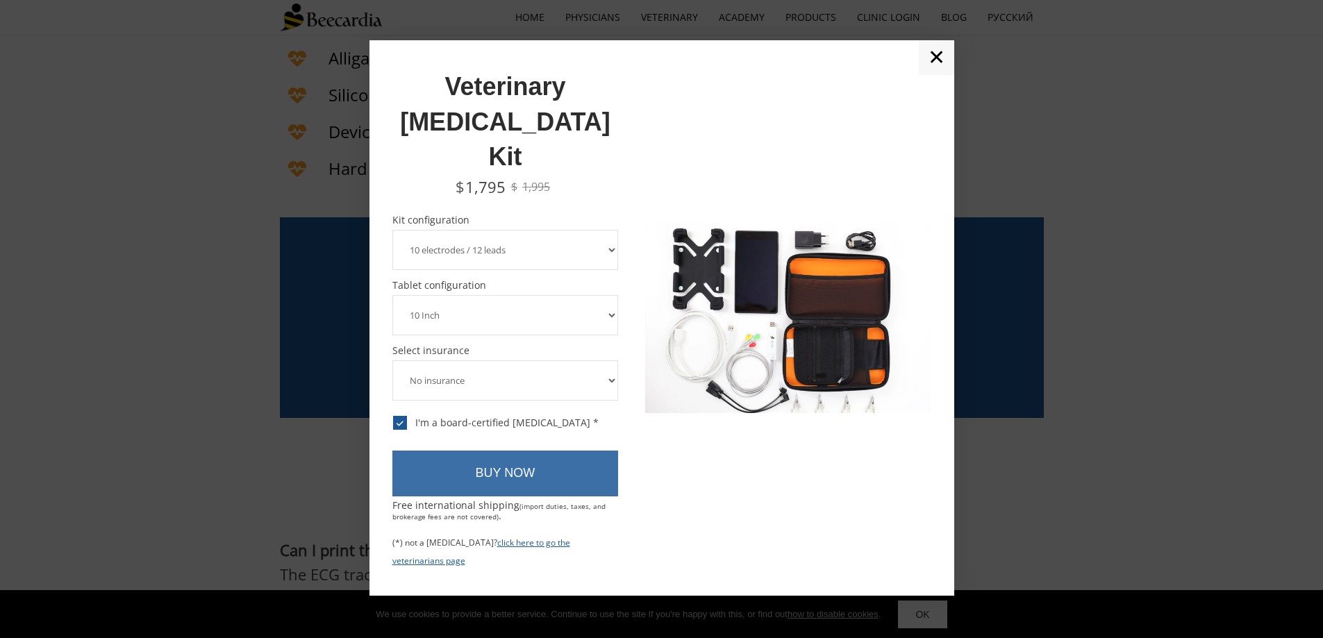
click at [522, 451] on link "BUY NOW" at bounding box center [506, 474] width 226 height 46
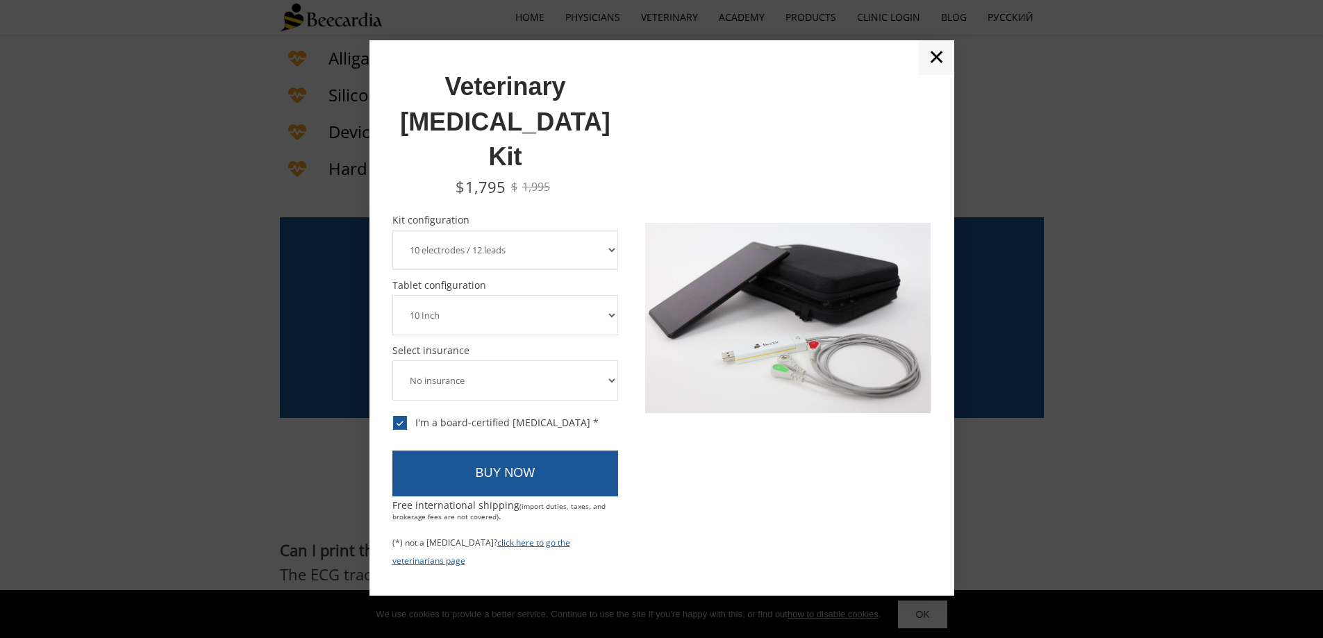
click at [944, 75] on link "✕" at bounding box center [936, 57] width 35 height 35
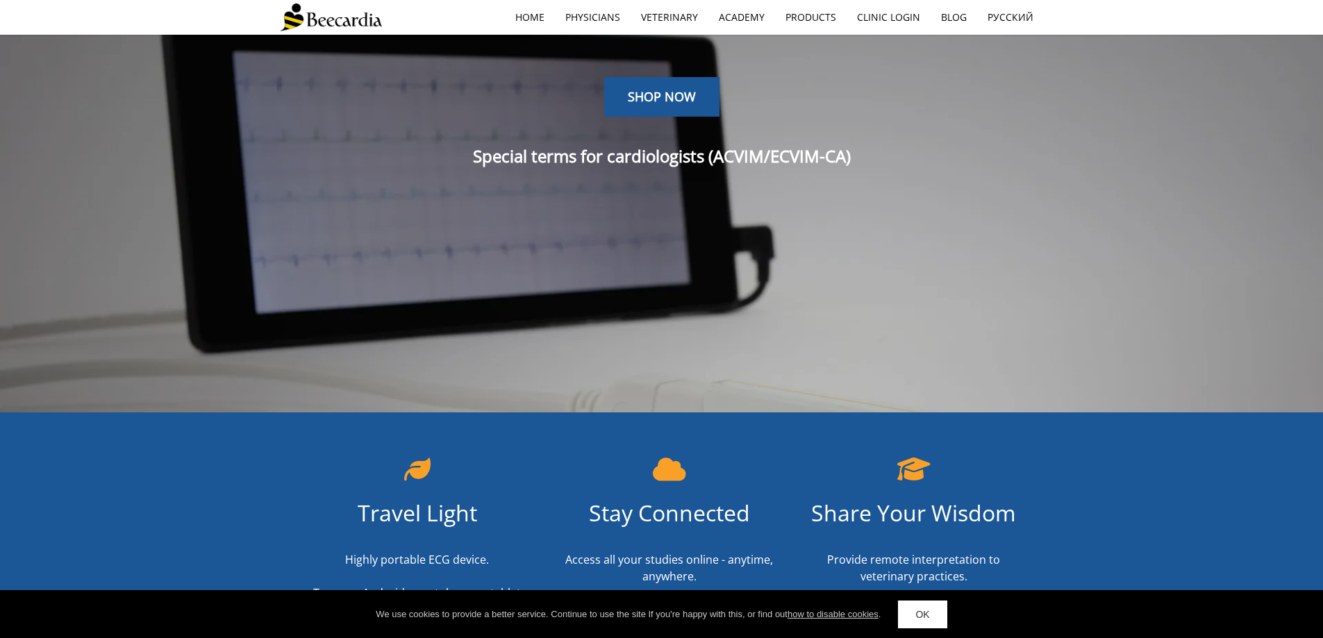
scroll to position [0, 0]
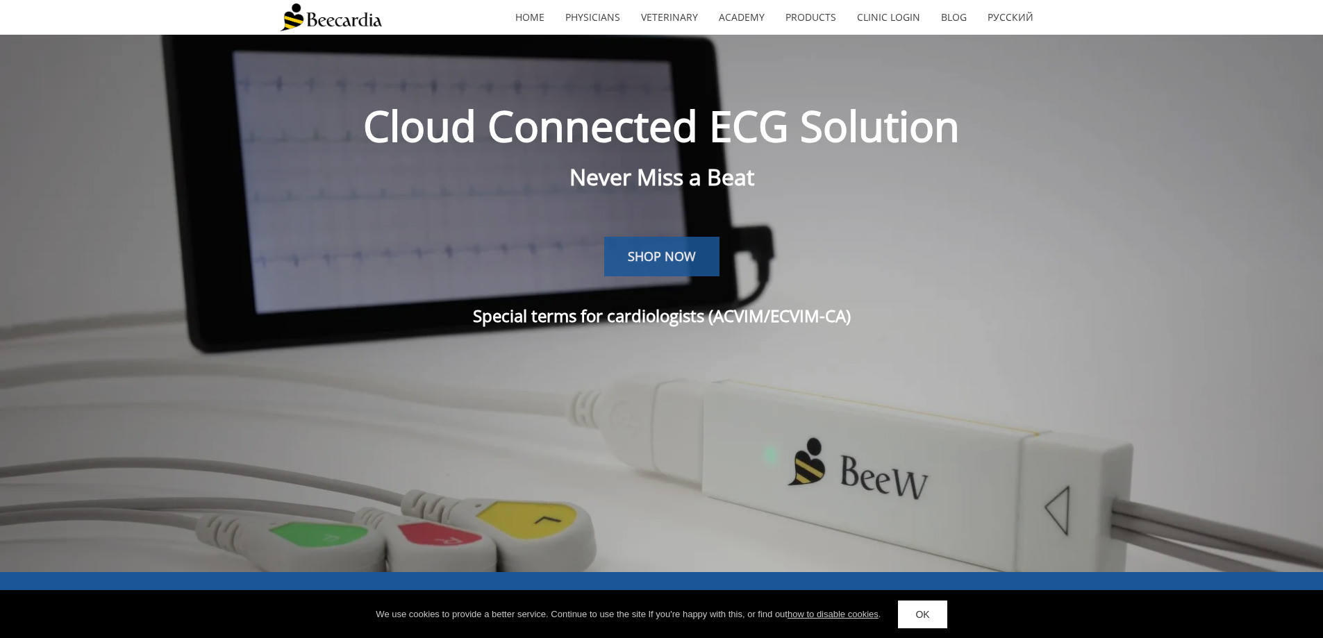
click at [683, 248] on span "SHOP NOW" at bounding box center [662, 256] width 68 height 17
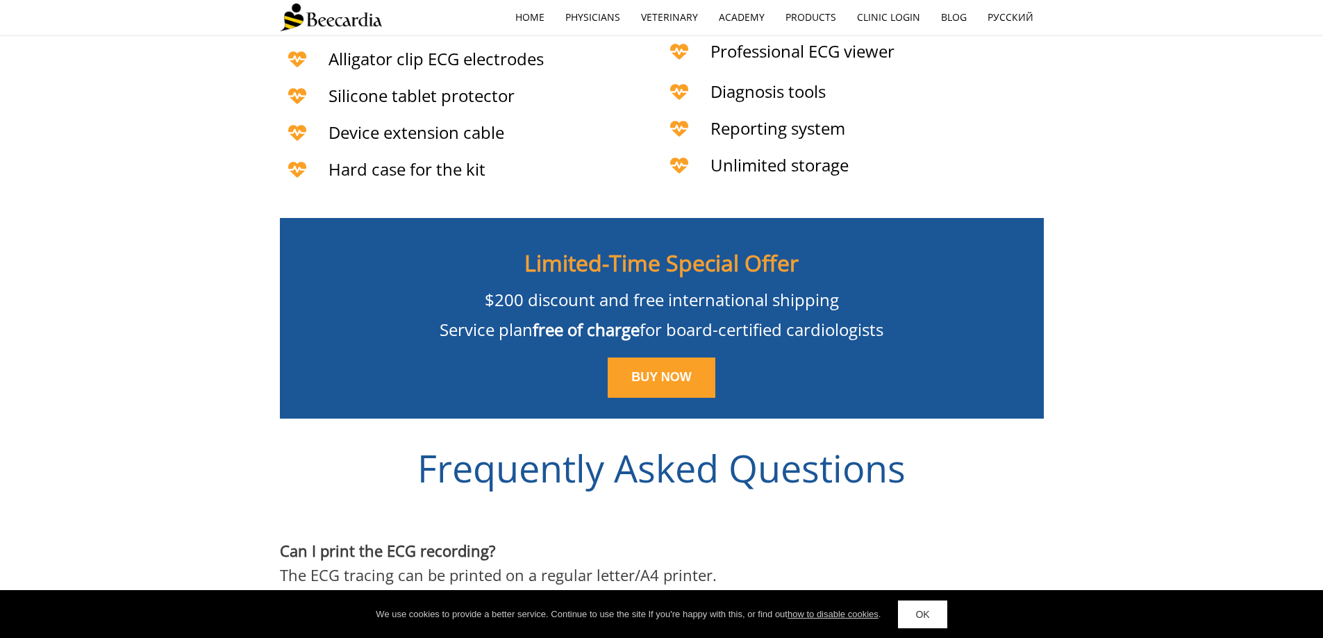
scroll to position [3356, 0]
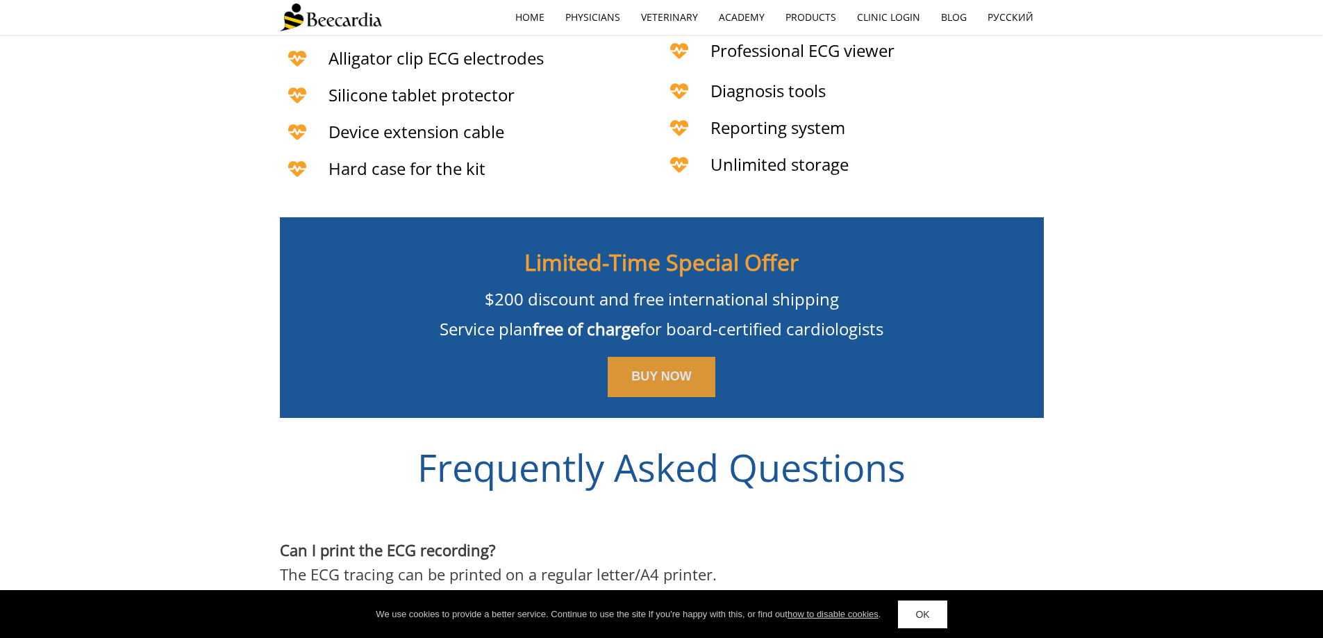
click at [648, 370] on span "BUY NOW" at bounding box center [662, 377] width 60 height 14
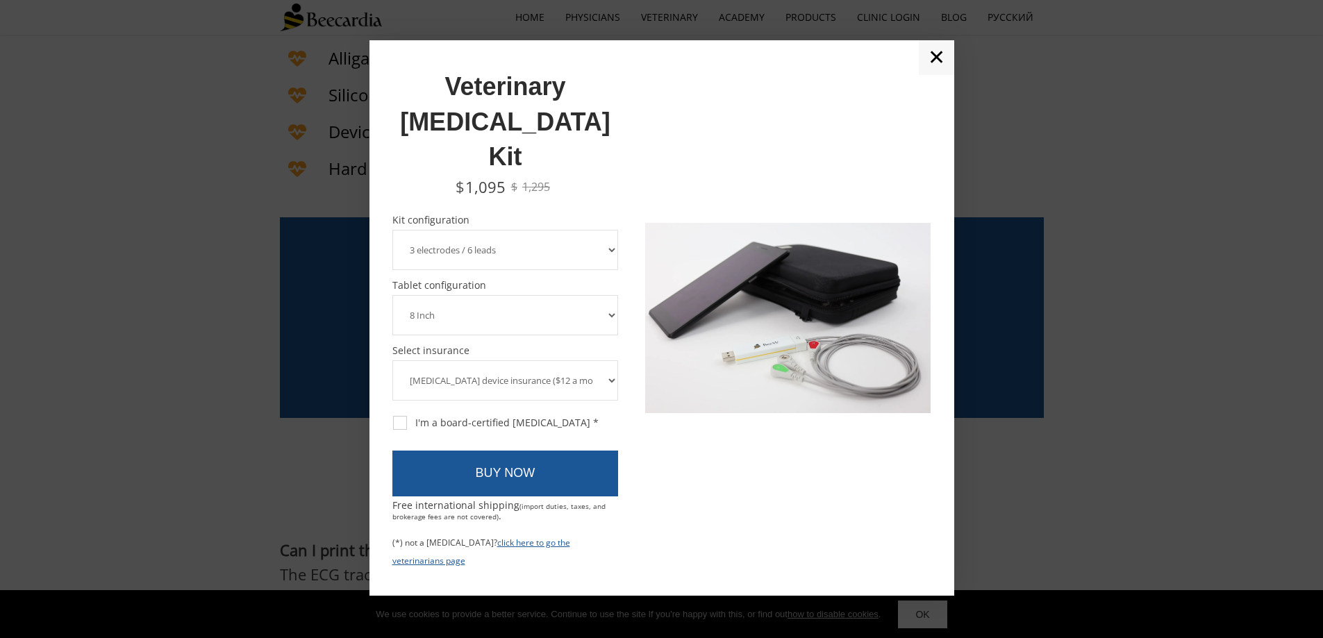
click at [558, 295] on select "8 Inch 10 Inch" at bounding box center [506, 315] width 226 height 40
select select "10 Inch"
click at [393, 295] on select "8 Inch 10 Inch" at bounding box center [506, 315] width 226 height 40
click at [385, 387] on div "Veterinary ECG Kit $ 1,395 $ 1,595 $1,195 $1,395 $1,495 $1,695 Kit configuratio…" at bounding box center [662, 317] width 585 height 555
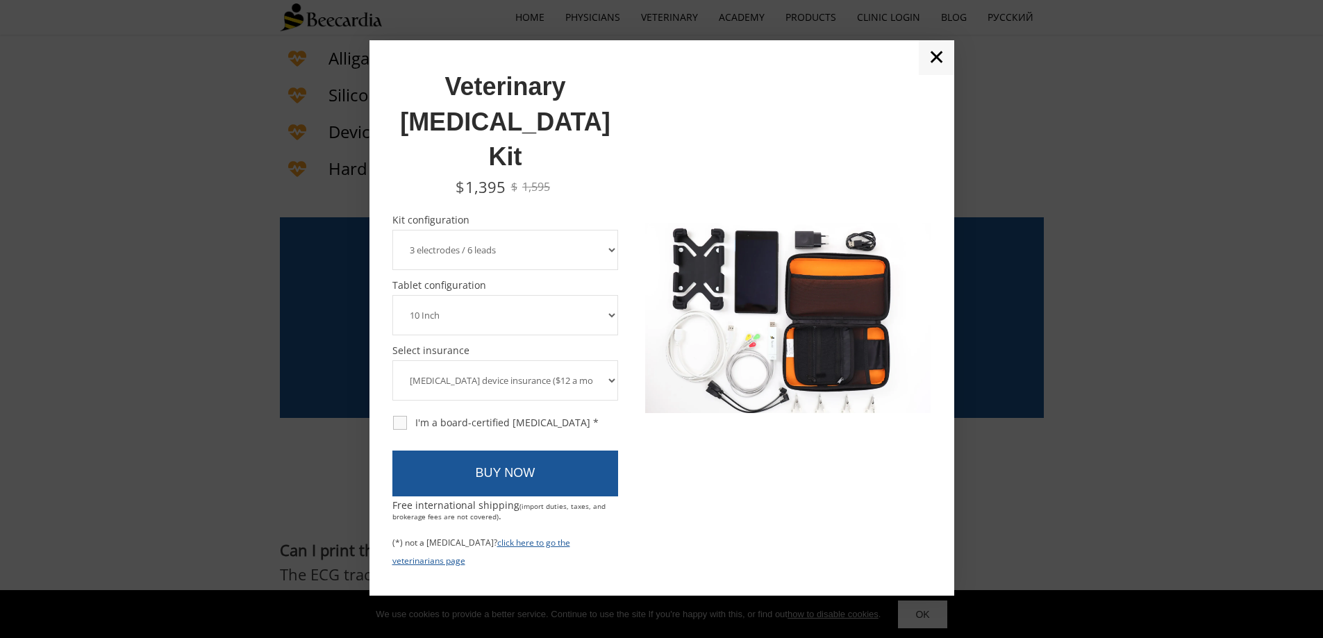
click at [406, 417] on div "I'm a board-certified cardiologist *" at bounding box center [496, 423] width 206 height 13
click at [393, 415] on input "I'm a board-certified cardiologist *" at bounding box center [392, 415] width 1 height 1
checkbox input "true"
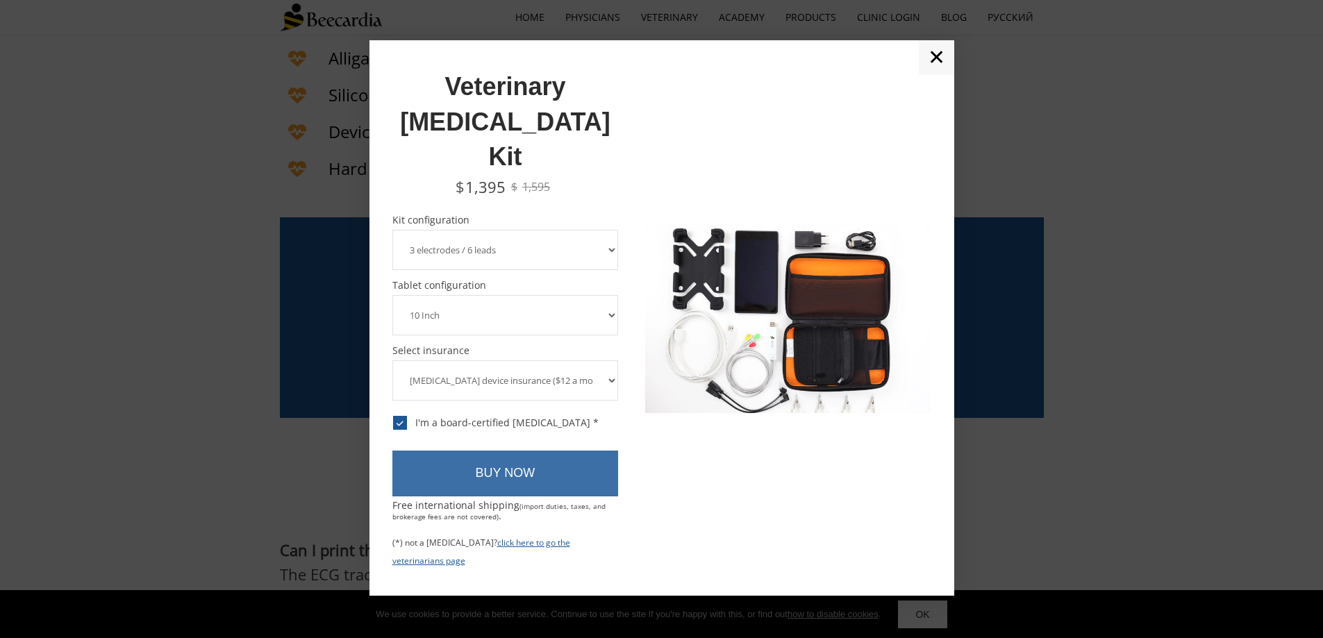
click at [462, 451] on link "BUY NOW" at bounding box center [506, 474] width 226 height 46
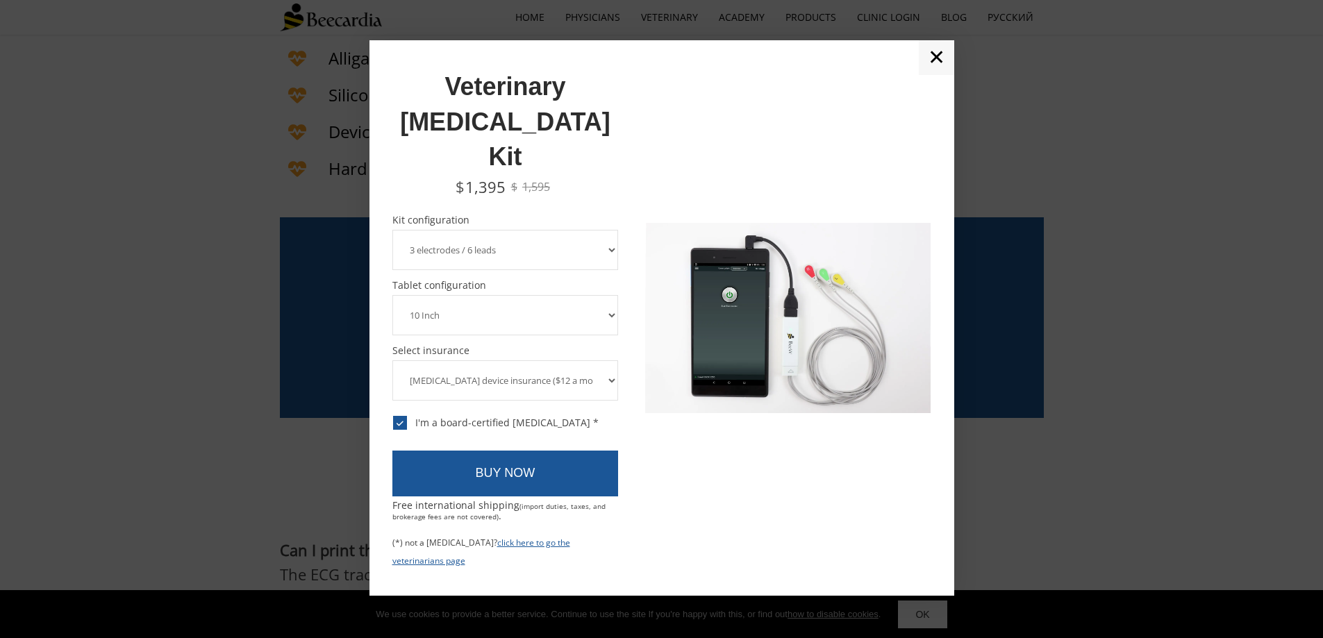
click at [488, 230] on select "3 electrodes / 6 leads 5 electrodes / 7 leads 10 electrodes / 12 leads" at bounding box center [506, 250] width 226 height 40
select select "10 electrodes / 12 leads"
click at [393, 230] on select "3 electrodes / 6 leads 5 electrodes / 7 leads 10 electrodes / 12 leads" at bounding box center [506, 250] width 226 height 40
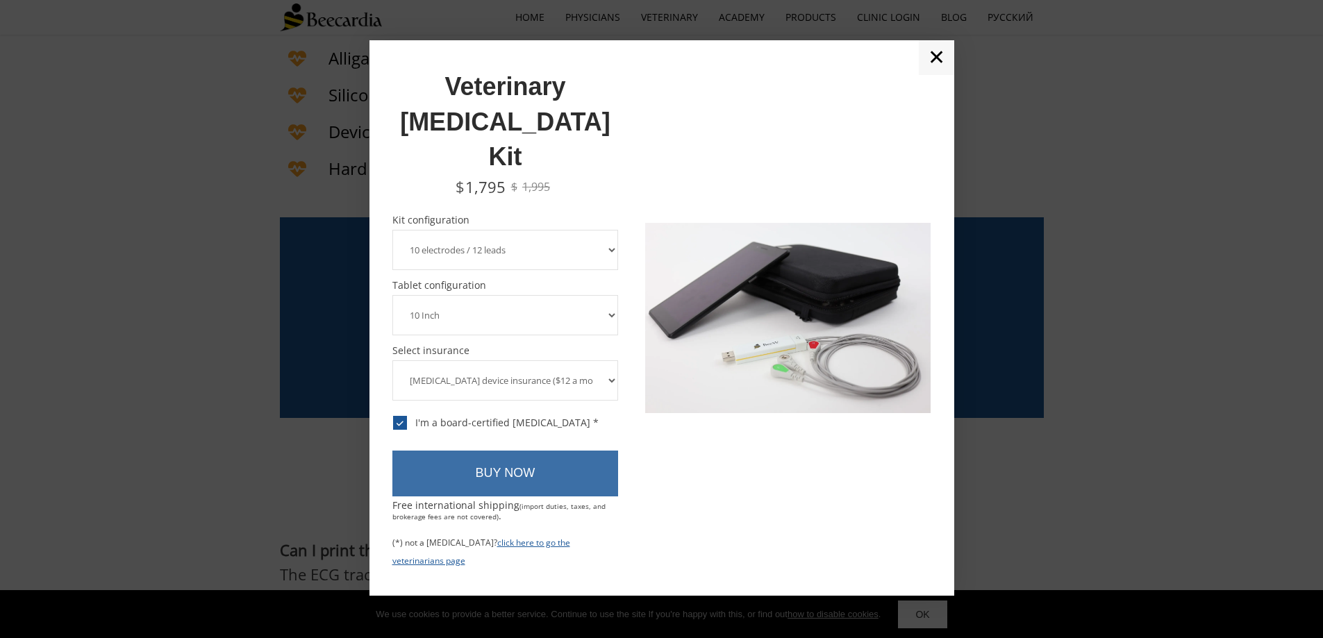
click at [470, 451] on link "BUY NOW" at bounding box center [506, 474] width 226 height 46
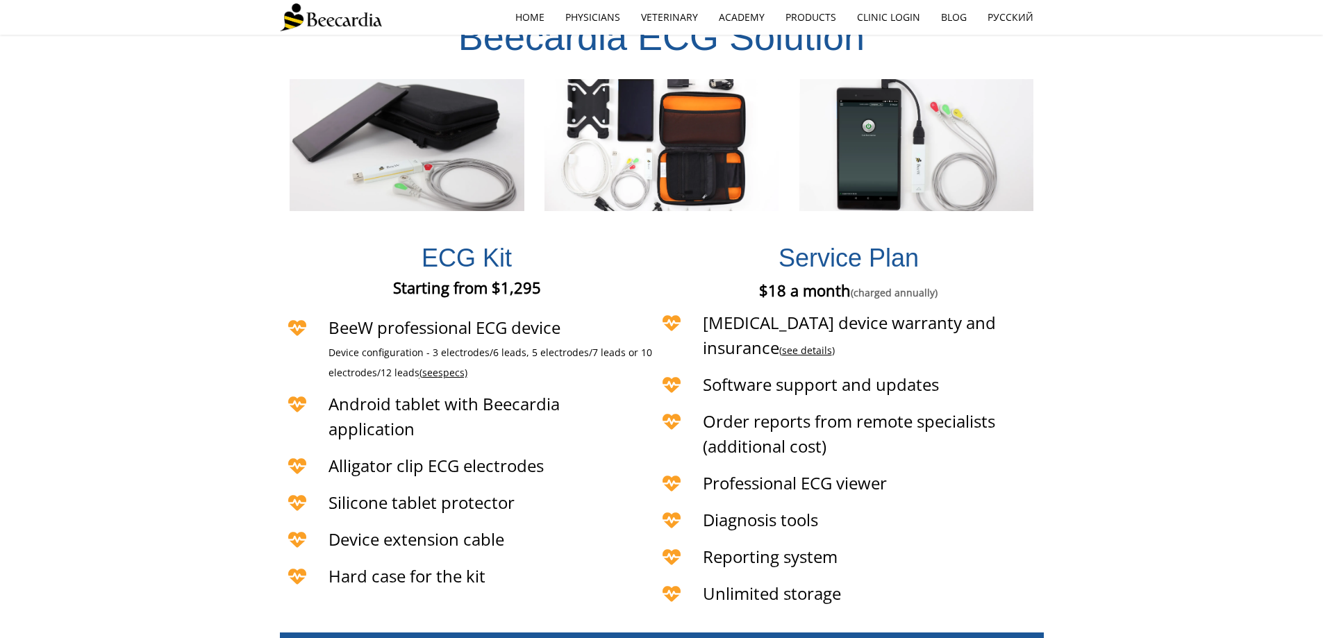
scroll to position [3363, 0]
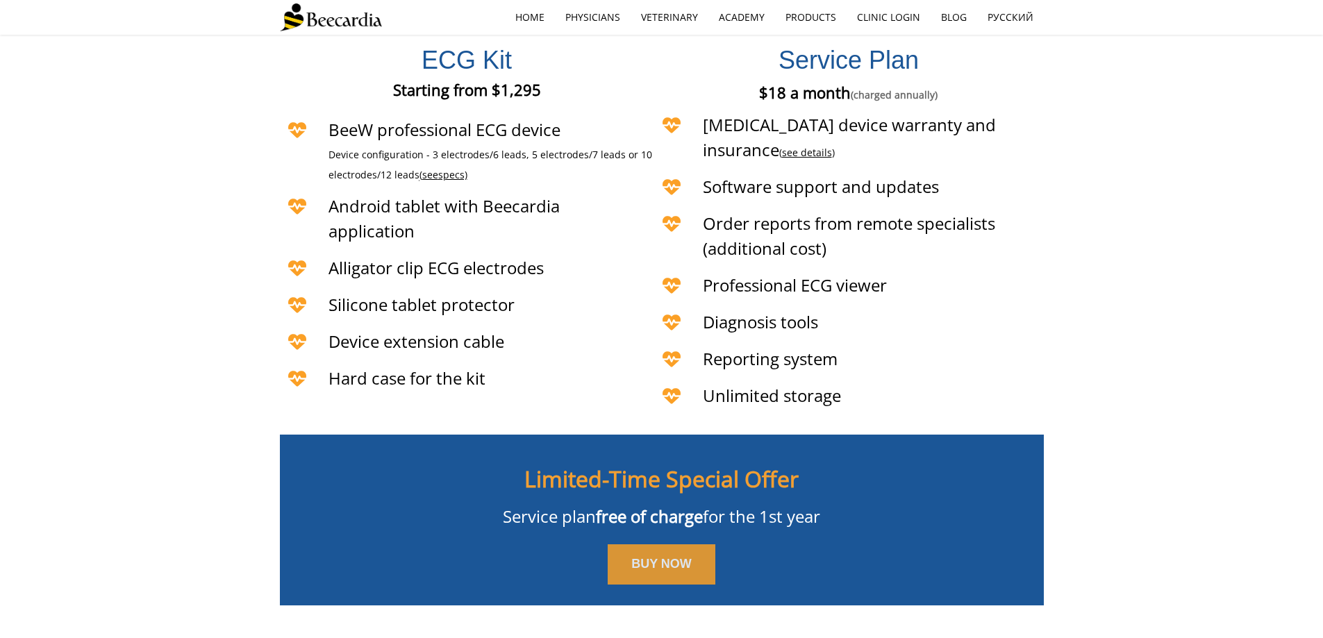
click at [663, 545] on link "BUY NOW" at bounding box center [662, 565] width 108 height 40
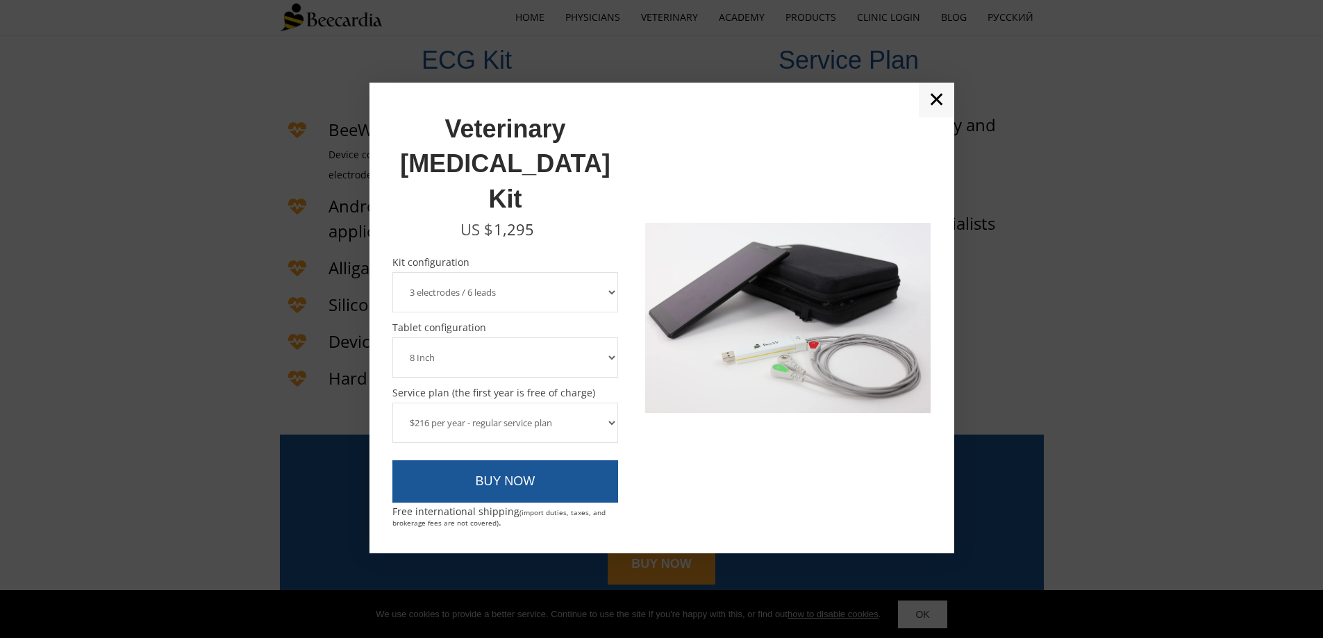
click at [527, 272] on select "3 electrodes / 6 leads 5 electrodes / 7 leads" at bounding box center [506, 292] width 226 height 40
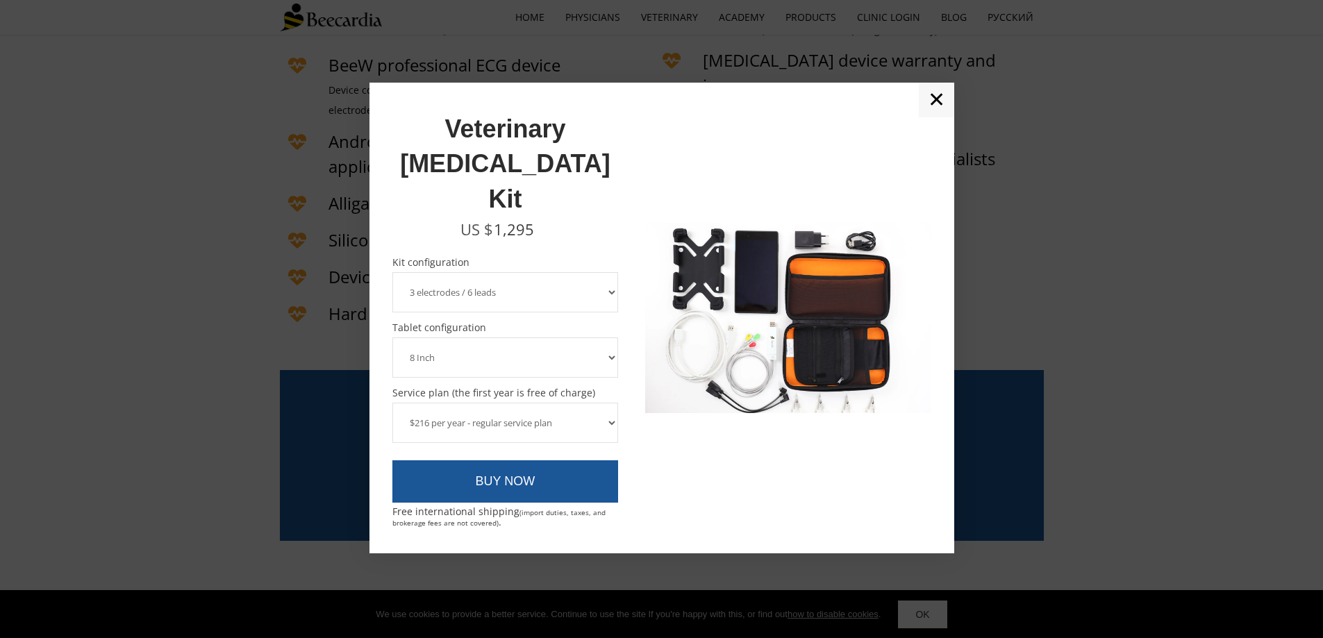
scroll to position [3502, 0]
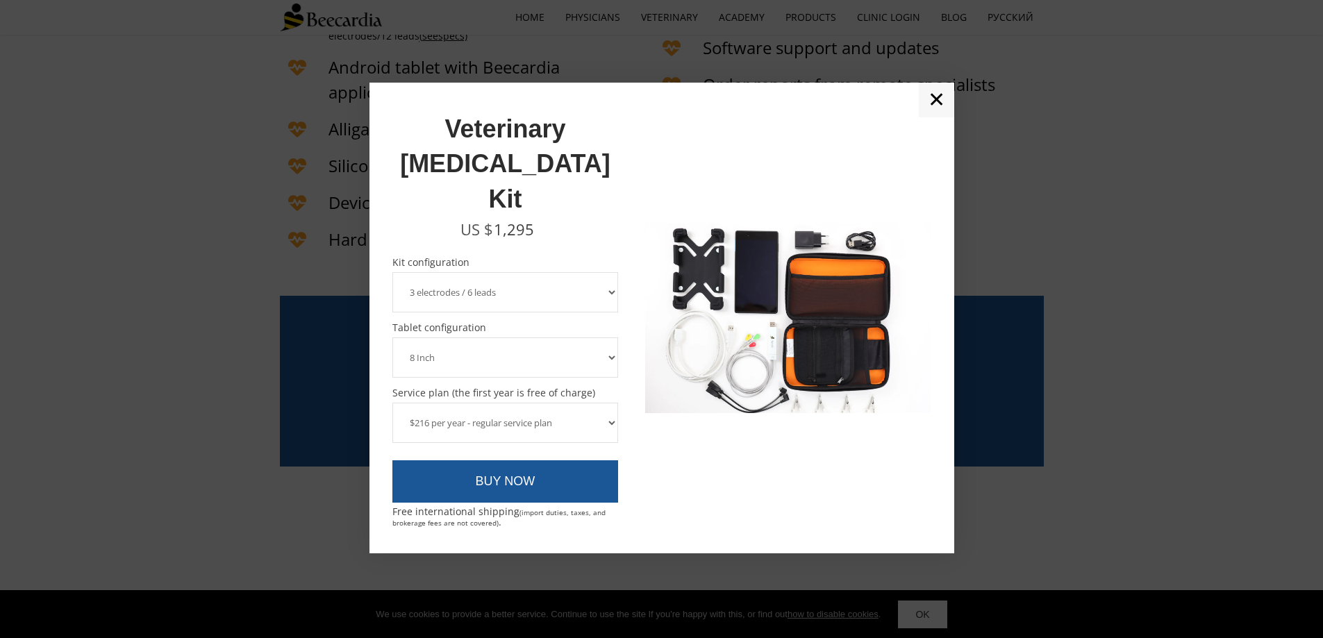
click at [485, 272] on select "3 electrodes / 6 leads 5 electrodes / 7 leads" at bounding box center [506, 292] width 226 height 40
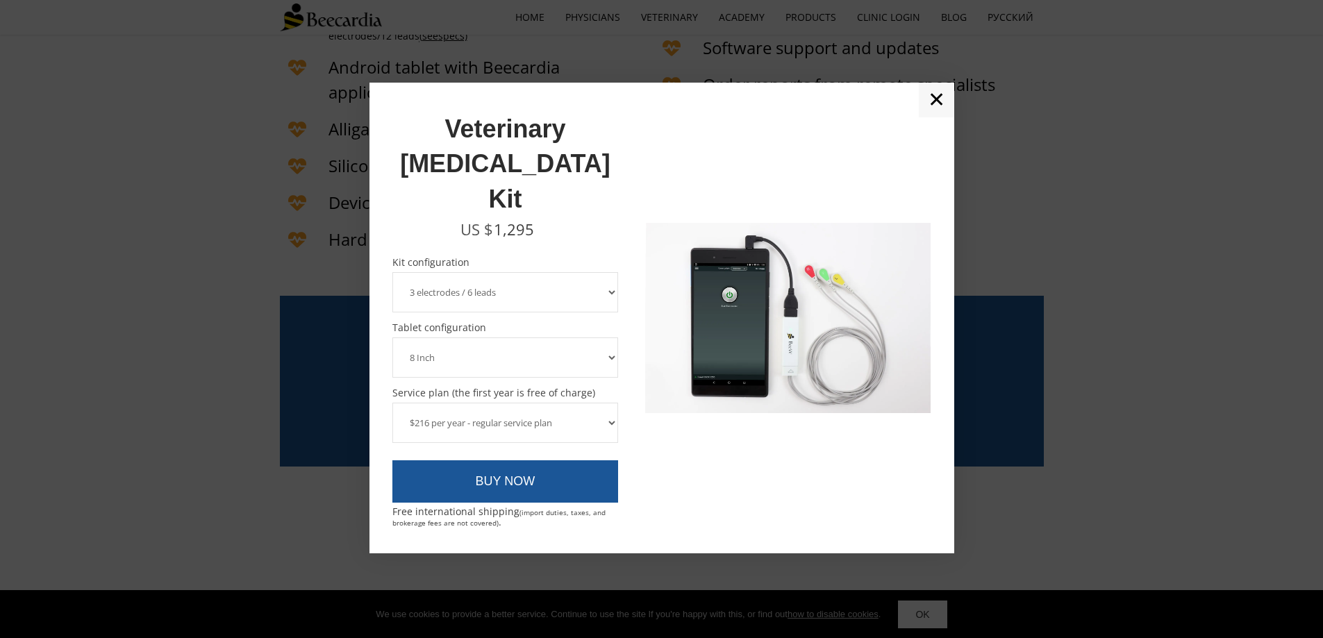
click at [525, 403] on select "$216 per year - regular service plan $120 per year - plan without the device in…" at bounding box center [506, 423] width 226 height 40
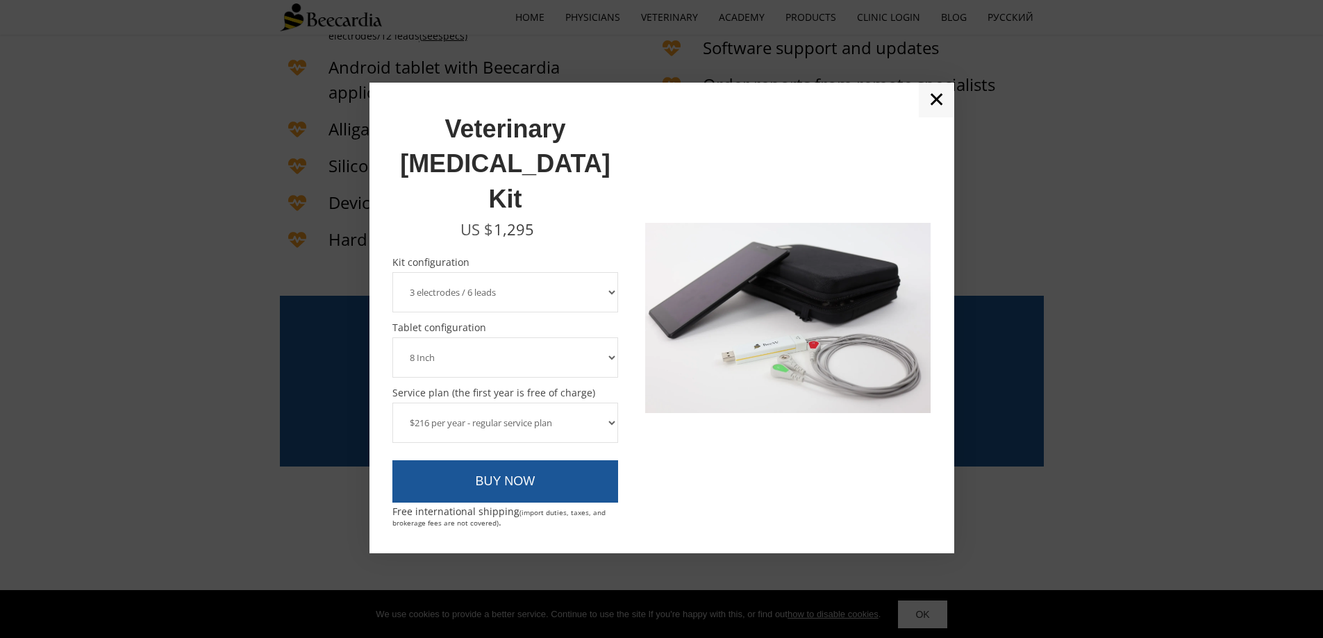
drag, startPoint x: 525, startPoint y: 397, endPoint x: 519, endPoint y: 387, distance: 11.8
click at [525, 403] on select "$216 per year - regular service plan $120 per year - plan without the device in…" at bounding box center [506, 423] width 226 height 40
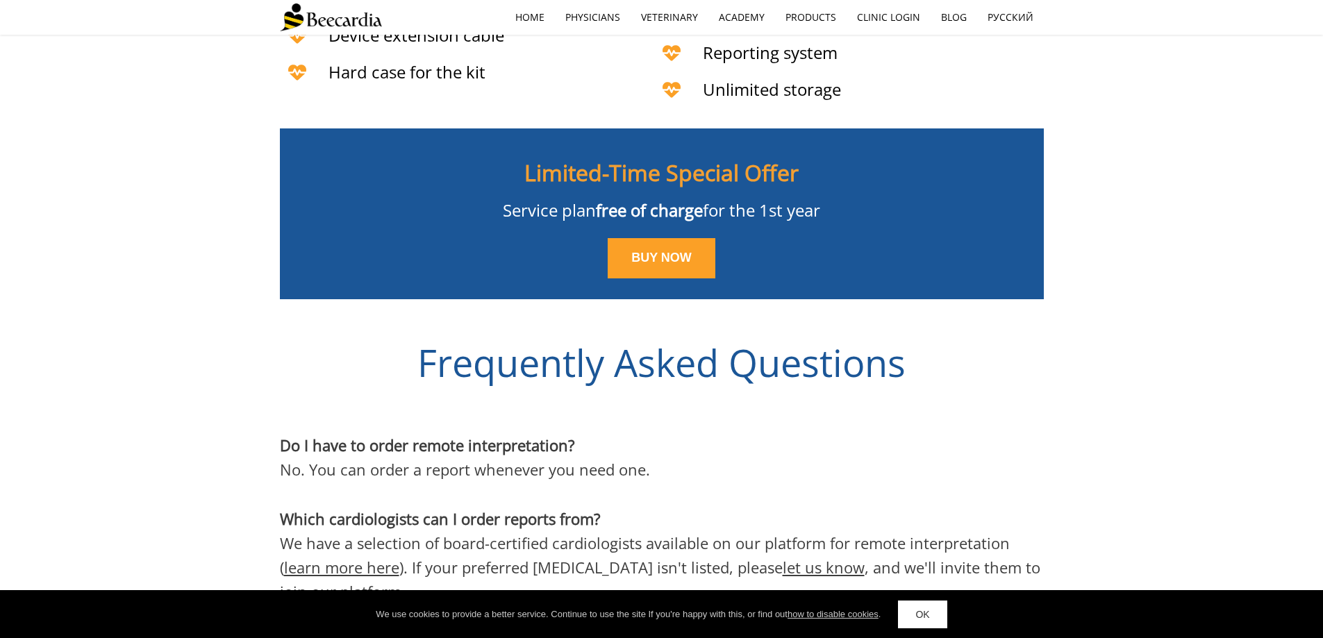
scroll to position [3710, 0]
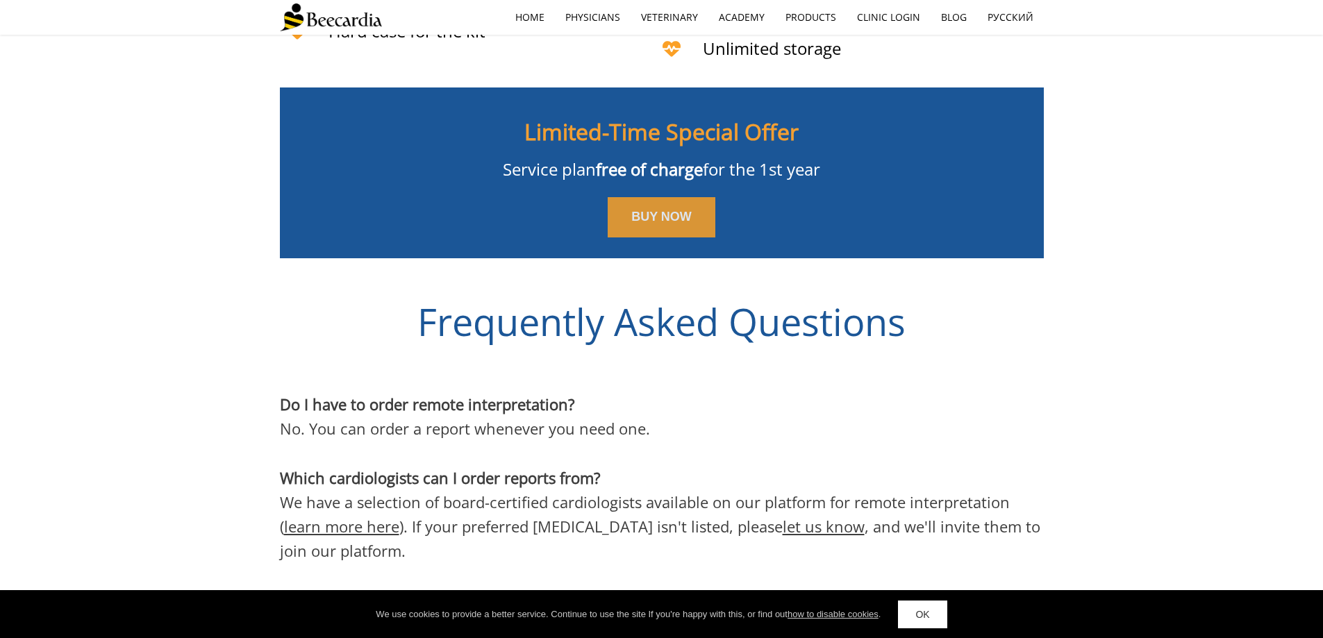
click at [666, 197] on link "BUY NOW" at bounding box center [662, 217] width 108 height 40
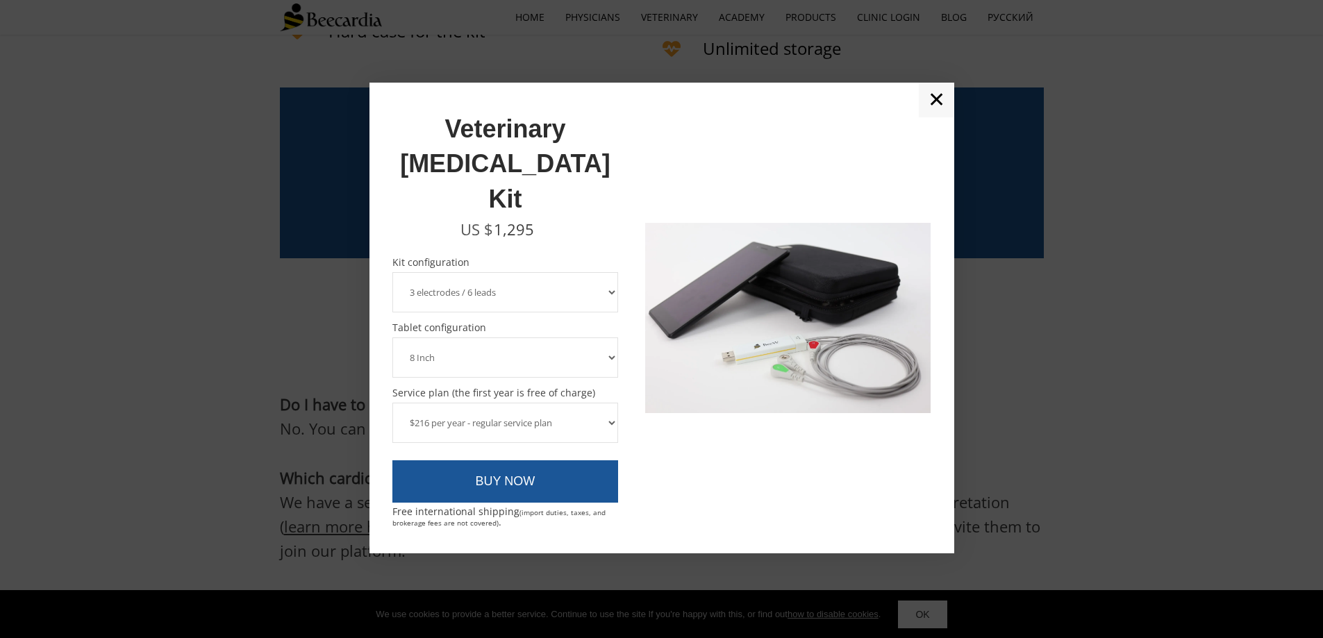
click at [560, 338] on select "8 Inch 10 Inch" at bounding box center [506, 358] width 226 height 40
select select "10 Inch"
click at [393, 338] on select "8 Inch 10 Inch" at bounding box center [506, 358] width 226 height 40
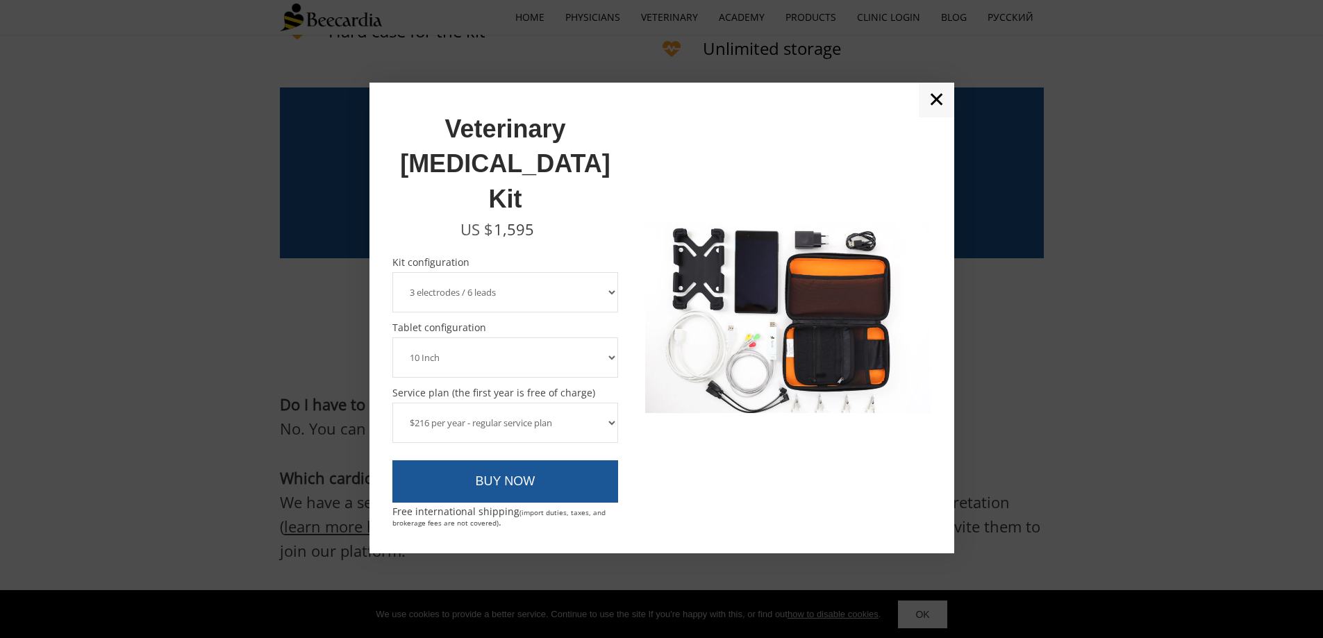
click at [533, 272] on select "3 electrodes / 6 leads 5 electrodes / 7 leads" at bounding box center [506, 292] width 226 height 40
click at [538, 403] on select "$216 per year - regular service plan $120 per year - plan without the device in…" at bounding box center [506, 423] width 226 height 40
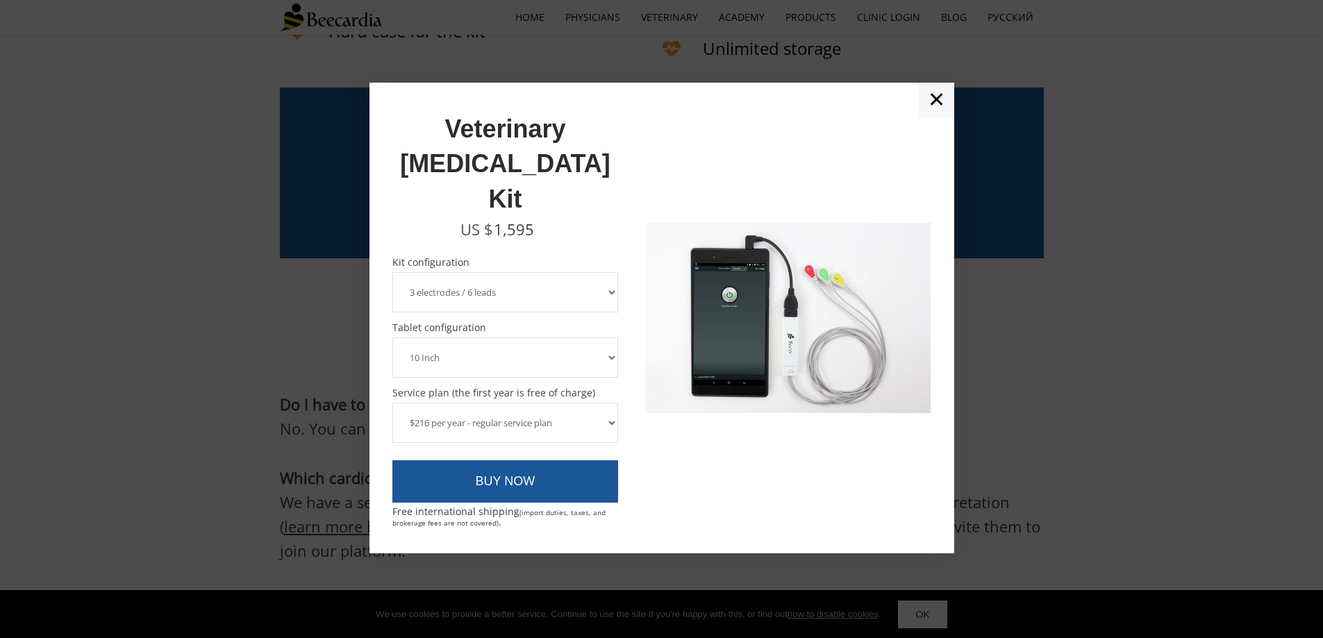
click at [538, 403] on select "$216 per year - regular service plan $120 per year - plan without the device in…" at bounding box center [506, 423] width 226 height 40
